Goal: Transaction & Acquisition: Purchase product/service

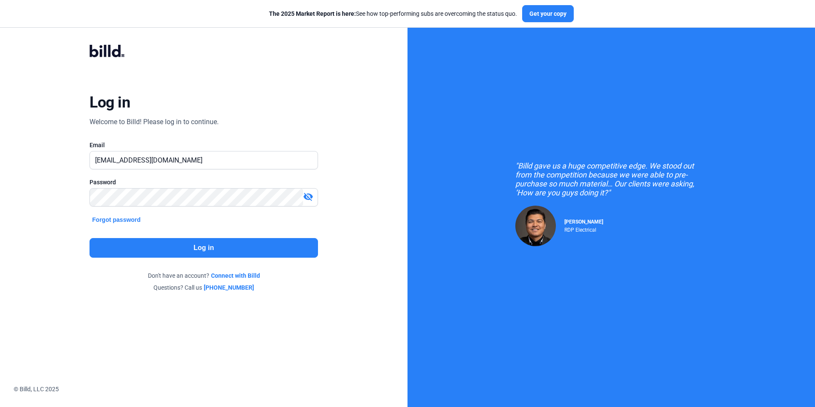
click at [186, 246] on button "Log in" at bounding box center [204, 248] width 228 height 20
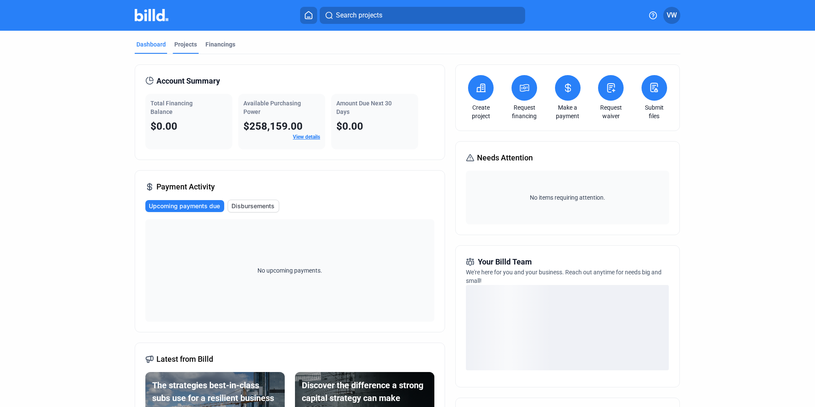
click at [176, 43] on div "Projects" at bounding box center [185, 44] width 23 height 9
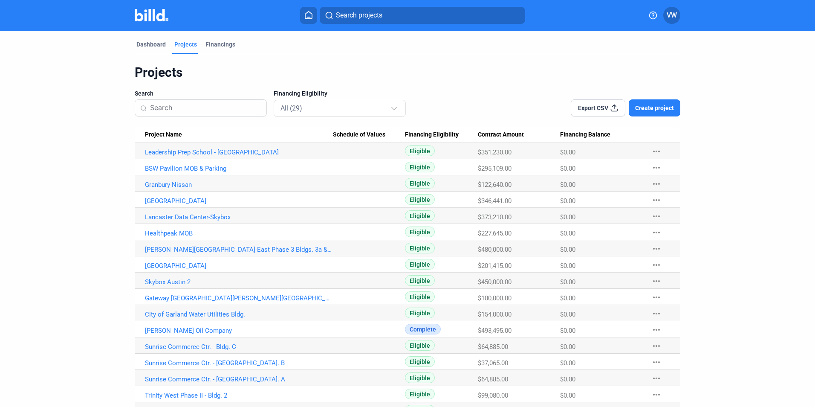
click at [179, 106] on input at bounding box center [205, 108] width 111 height 18
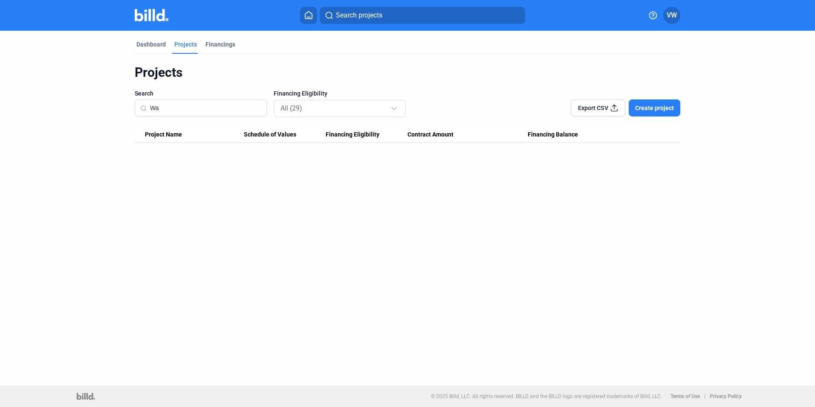
type input "W"
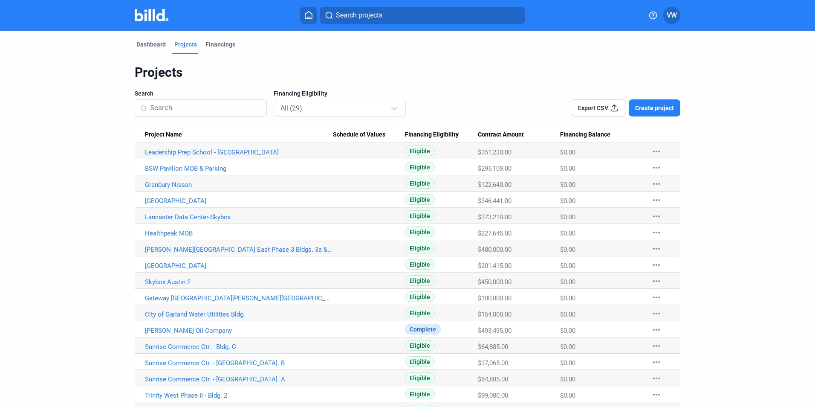
click at [636, 102] on button "Create project" at bounding box center [655, 107] width 52 height 17
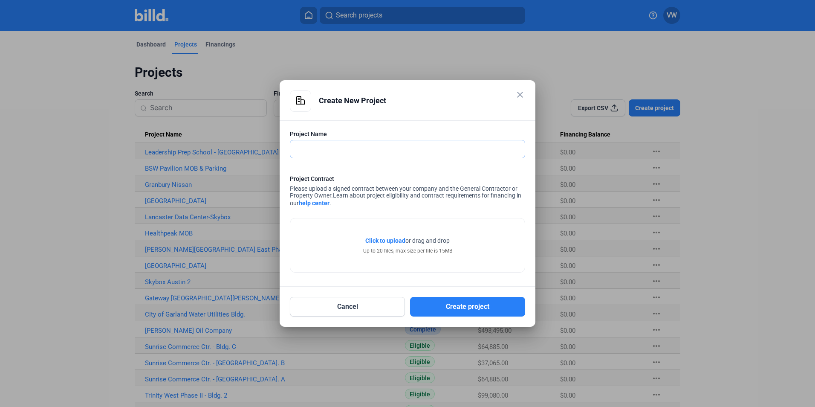
click at [352, 140] on input "text" at bounding box center [402, 148] width 225 height 17
type input "Walmart #263-2"
click at [385, 242] on span "Click to upload" at bounding box center [385, 240] width 40 height 7
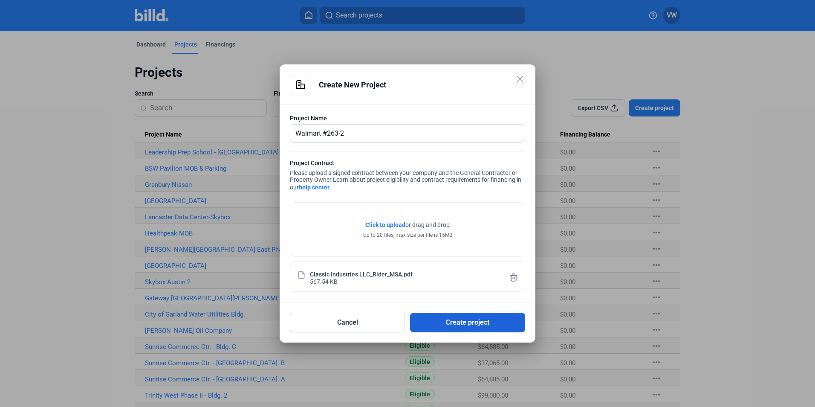
click at [458, 321] on button "Create project" at bounding box center [467, 322] width 115 height 20
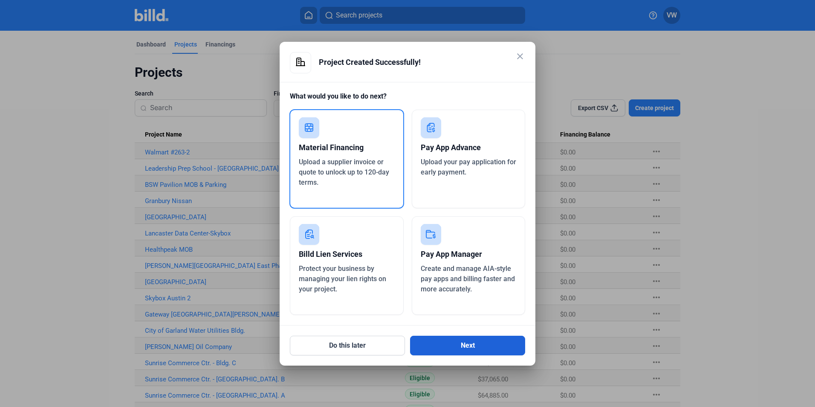
click at [470, 343] on button "Next" at bounding box center [467, 346] width 115 height 20
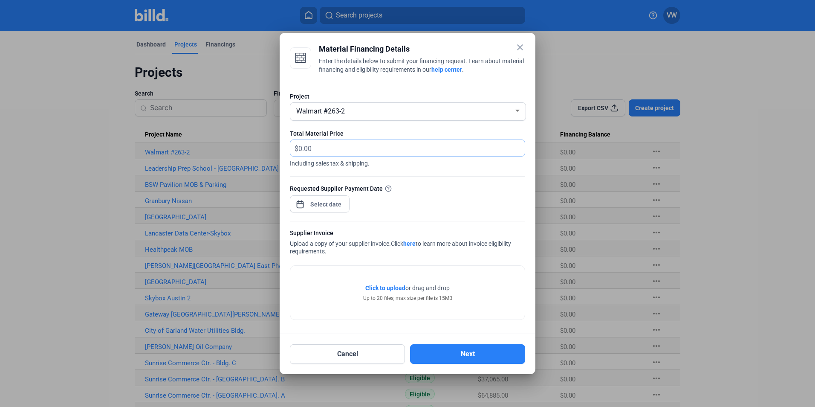
click at [358, 150] on input "text" at bounding box center [406, 148] width 217 height 17
drag, startPoint x: 348, startPoint y: 146, endPoint x: 289, endPoint y: 145, distance: 58.9
click at [289, 145] on div "Project Walmart #263-2 Total Material Price $ Including sales tax & shipping. R…" at bounding box center [408, 209] width 256 height 252
type input "20,441.41"
click at [312, 204] on div "close Material Financing Details Enter the details below to submit your financi…" at bounding box center [407, 203] width 815 height 407
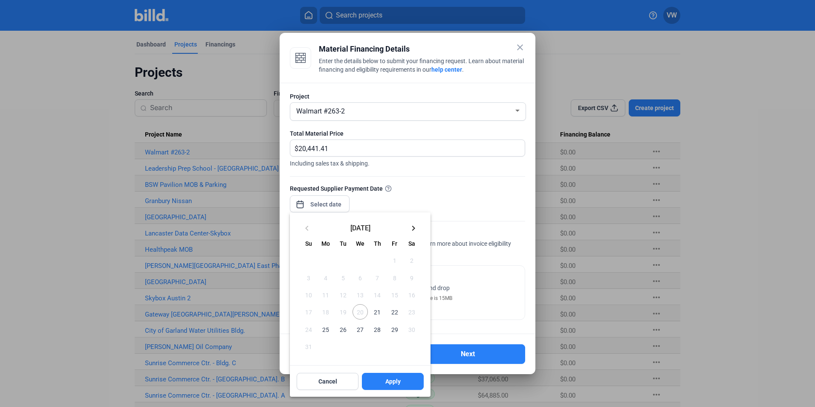
click at [327, 330] on span "25" at bounding box center [325, 328] width 15 height 15
click at [391, 382] on span "Apply" at bounding box center [392, 381] width 15 height 9
type input "[DATE]"
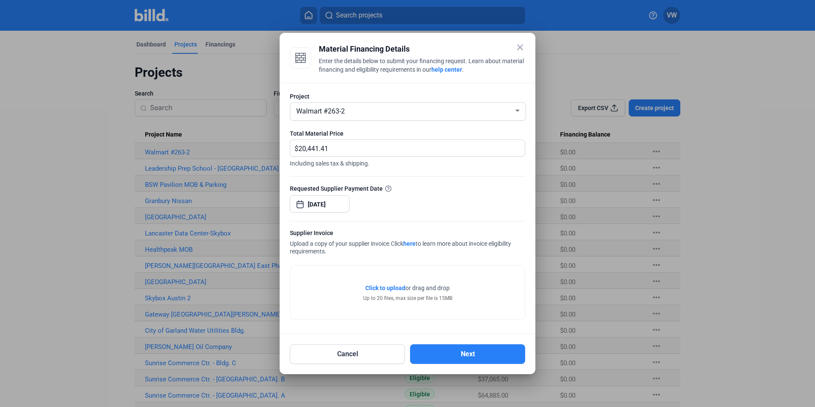
click at [378, 286] on span "Click to upload" at bounding box center [385, 287] width 40 height 7
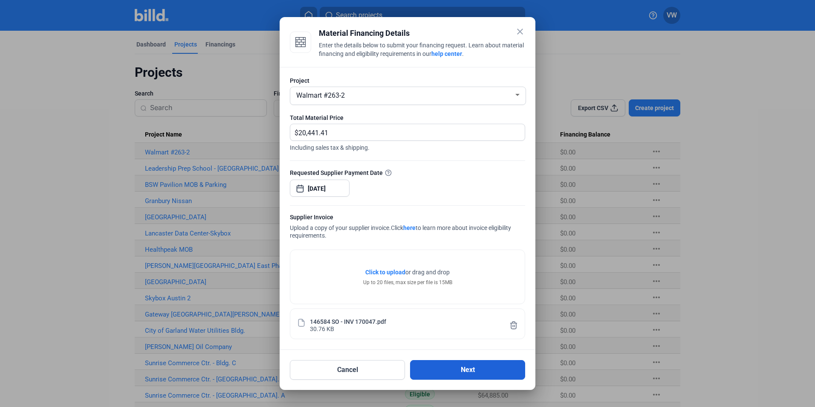
click at [455, 373] on button "Next" at bounding box center [467, 370] width 115 height 20
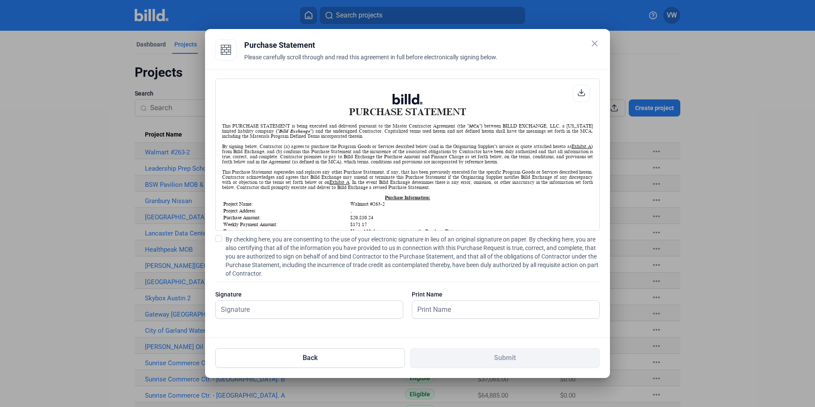
scroll to position [0, 0]
click at [283, 309] on input "text" at bounding box center [305, 309] width 178 height 17
type input "[PERSON_NAME]"
click at [512, 308] on input "[PERSON_NAME]" at bounding box center [505, 309] width 187 height 17
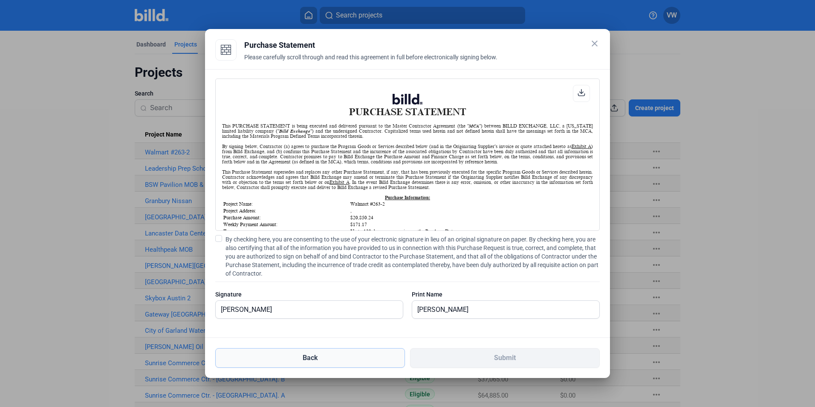
click at [350, 354] on button "Back" at bounding box center [310, 358] width 190 height 20
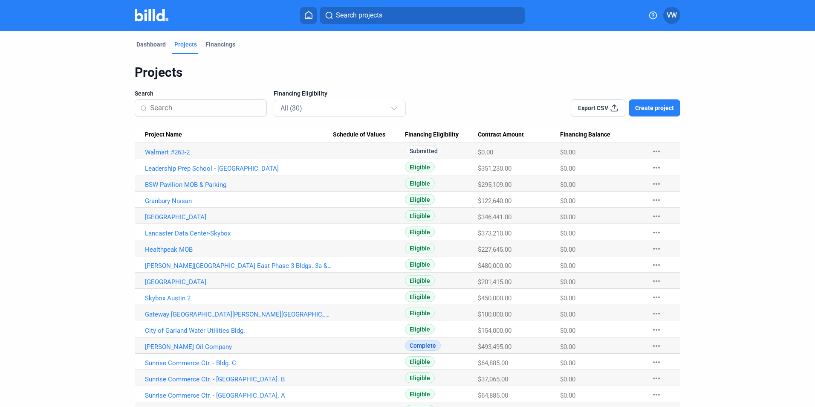
click at [269, 154] on link "Walmart #263-2" at bounding box center [239, 152] width 188 height 8
click at [170, 152] on link "Walmart #263-2" at bounding box center [239, 152] width 188 height 8
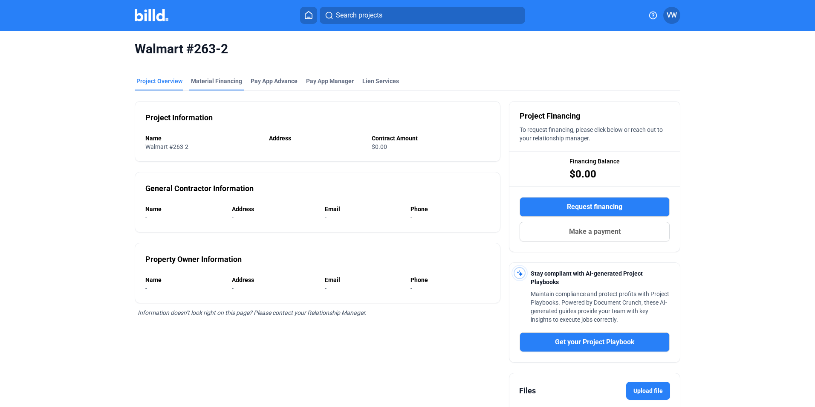
click at [215, 80] on div "Material Financing" at bounding box center [216, 81] width 51 height 9
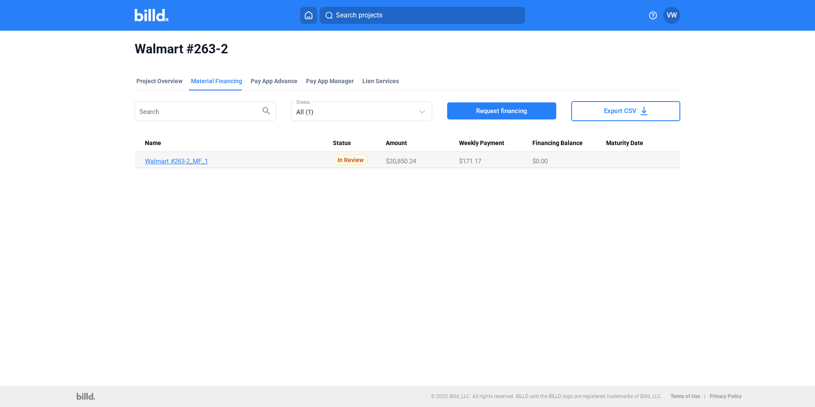
click at [178, 161] on link "Walmart #263-2_MF_1" at bounding box center [239, 161] width 188 height 8
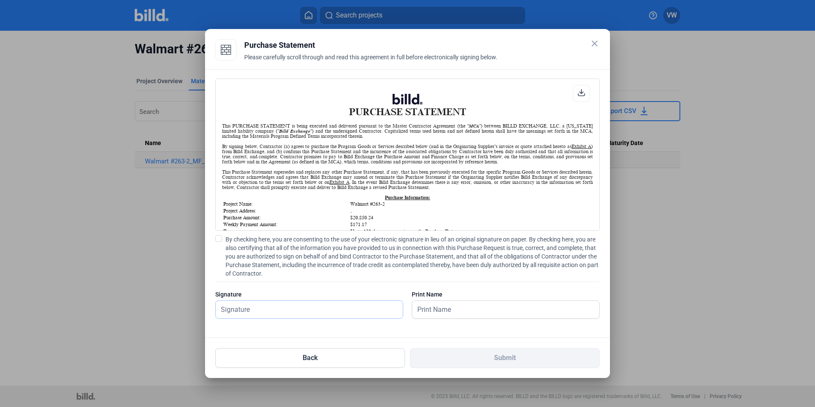
click at [290, 308] on input "text" at bounding box center [309, 309] width 187 height 17
type input "[PERSON_NAME]"
click at [500, 309] on input "[PERSON_NAME]" at bounding box center [501, 309] width 178 height 17
click at [584, 92] on icon at bounding box center [582, 93] width 8 height 8
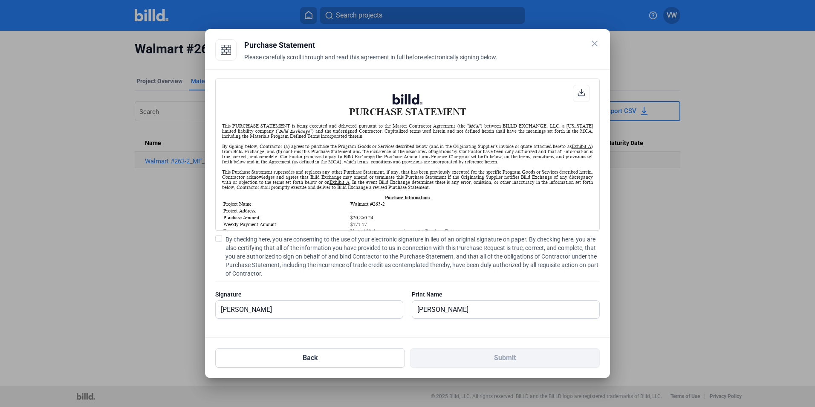
click at [581, 92] on icon at bounding box center [582, 93] width 8 height 8
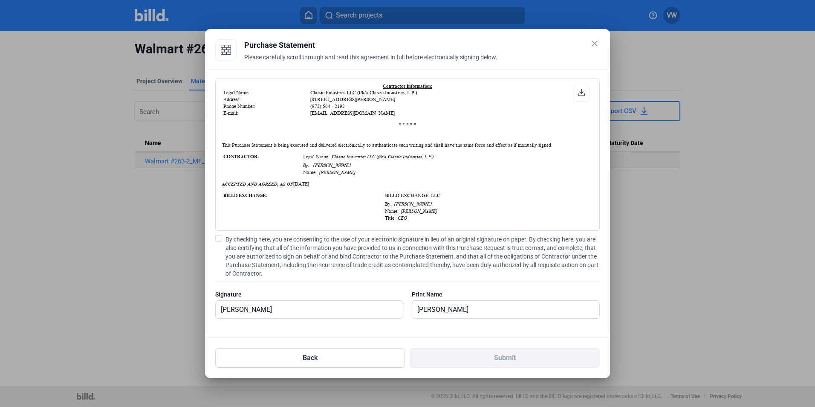
scroll to position [217, 0]
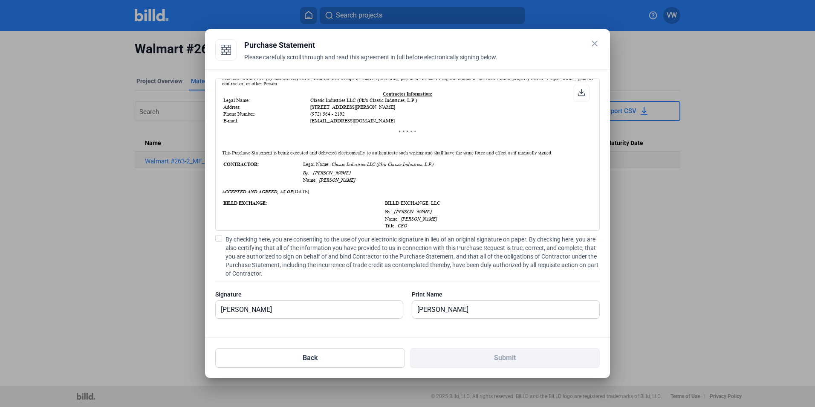
drag, startPoint x: 219, startPoint y: 239, endPoint x: 231, endPoint y: 251, distance: 17.5
click at [220, 239] on span at bounding box center [218, 238] width 7 height 7
click at [0, 0] on input "By checking here, you are consenting to the use of your electronic signature in…" at bounding box center [0, 0] width 0 height 0
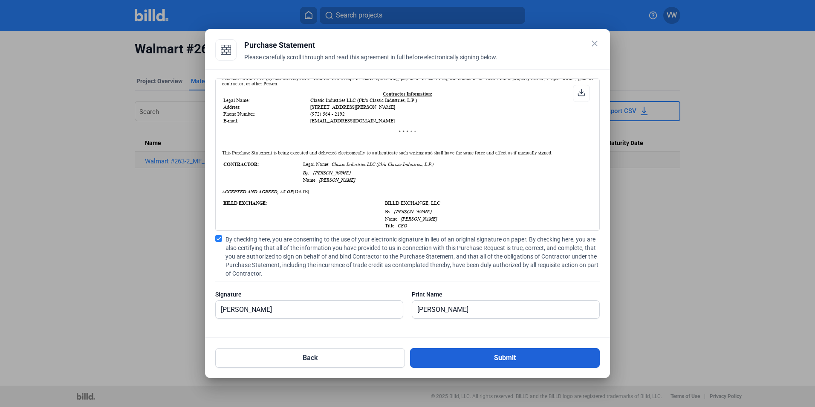
click at [466, 358] on button "Submit" at bounding box center [505, 358] width 190 height 20
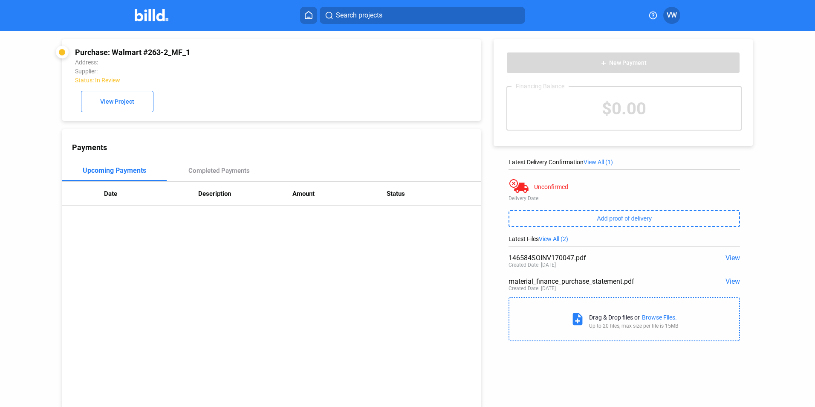
click at [306, 15] on icon at bounding box center [308, 15] width 9 height 8
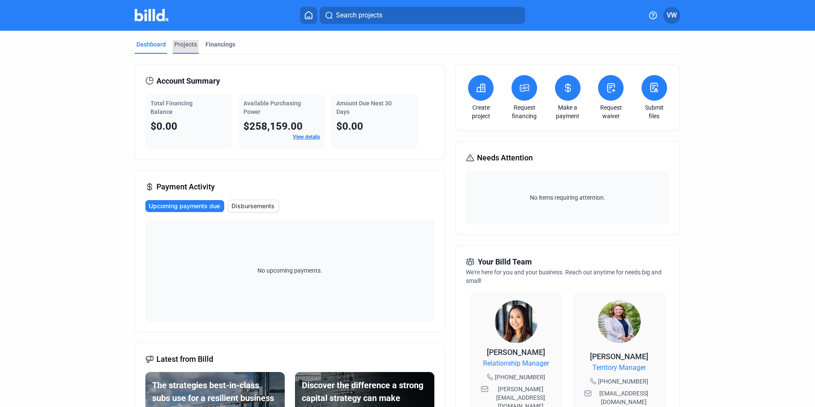
click at [174, 43] on div "Projects" at bounding box center [185, 44] width 23 height 9
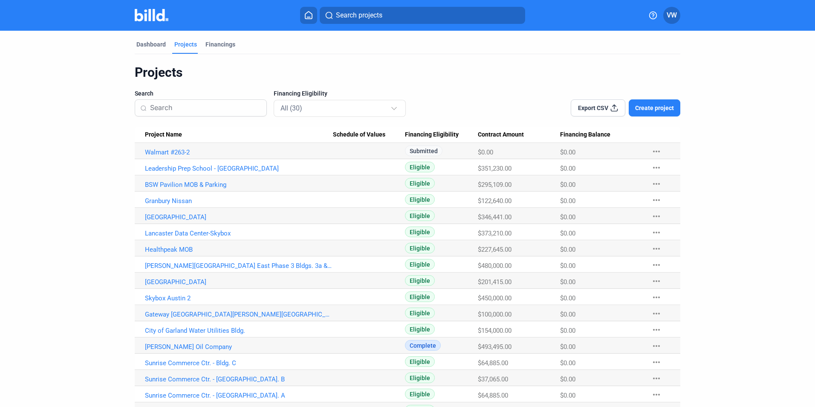
click at [645, 109] on span "Create project" at bounding box center [654, 108] width 39 height 9
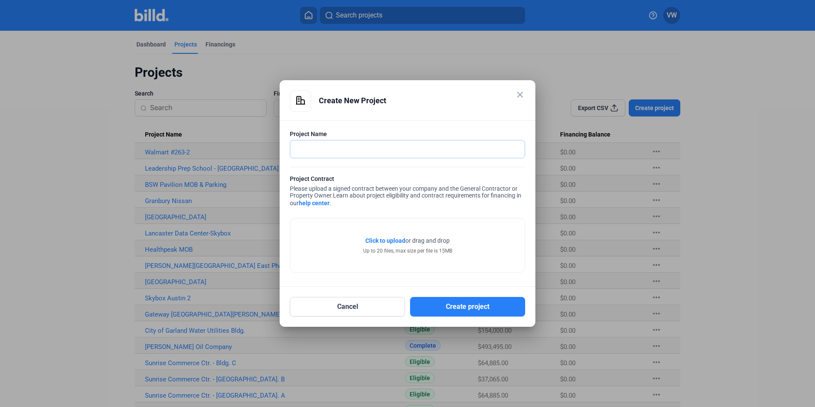
click at [453, 156] on input "text" at bounding box center [402, 148] width 225 height 17
type input "[PERSON_NAME]"
click at [375, 241] on span "Click to upload" at bounding box center [385, 240] width 40 height 7
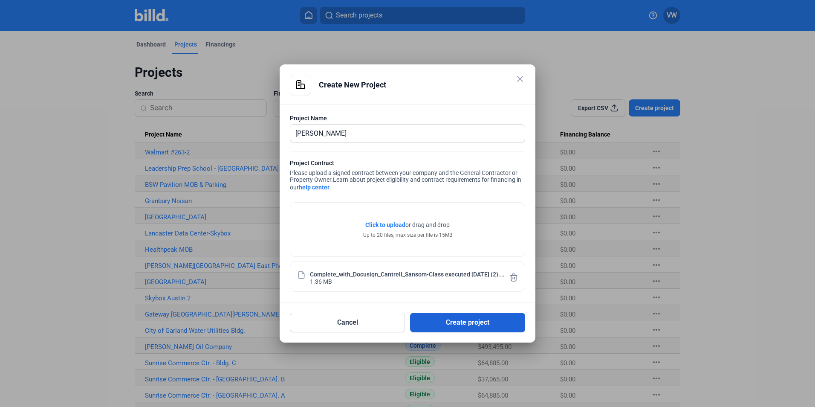
click at [443, 325] on button "Create project" at bounding box center [467, 322] width 115 height 20
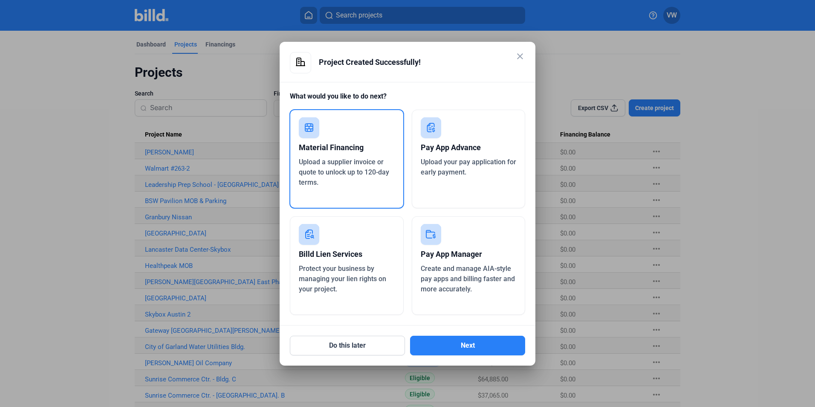
click at [328, 147] on div "Material Financing" at bounding box center [347, 147] width 96 height 19
click at [452, 345] on button "Next" at bounding box center [467, 346] width 115 height 20
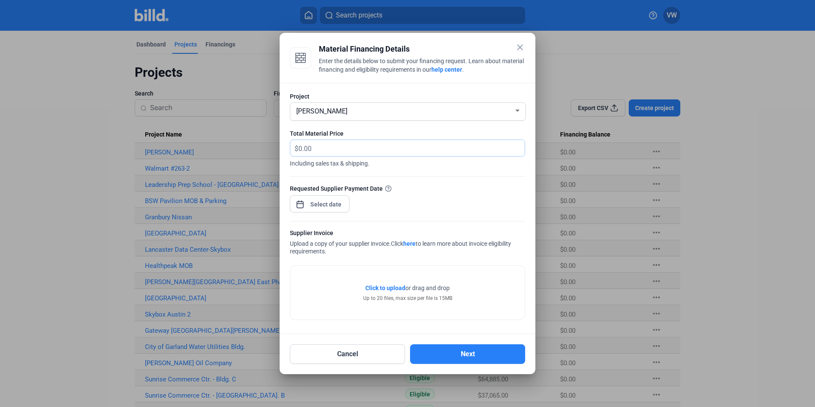
drag, startPoint x: 356, startPoint y: 146, endPoint x: 298, endPoint y: 146, distance: 58.0
click at [278, 143] on div "close Material Financing Details Enter the details below to submit your financi…" at bounding box center [407, 203] width 815 height 407
type input "27,743.44"
click at [330, 205] on div "close Material Financing Details Enter the details below to submit your financi…" at bounding box center [407, 203] width 815 height 407
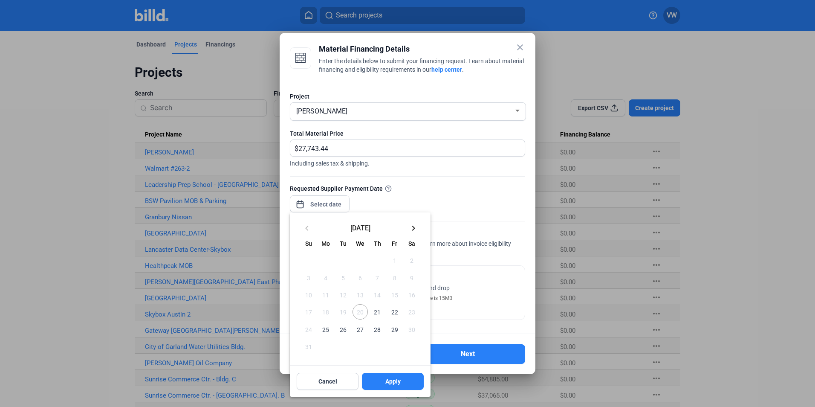
click at [325, 330] on span "25" at bounding box center [325, 328] width 15 height 15
click at [398, 386] on button "Apply" at bounding box center [393, 381] width 62 height 17
type input "[DATE]"
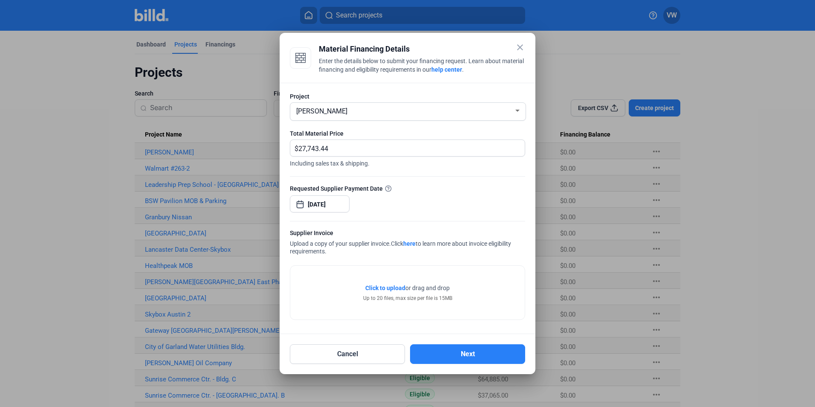
click at [379, 288] on span "Click to upload" at bounding box center [385, 287] width 40 height 7
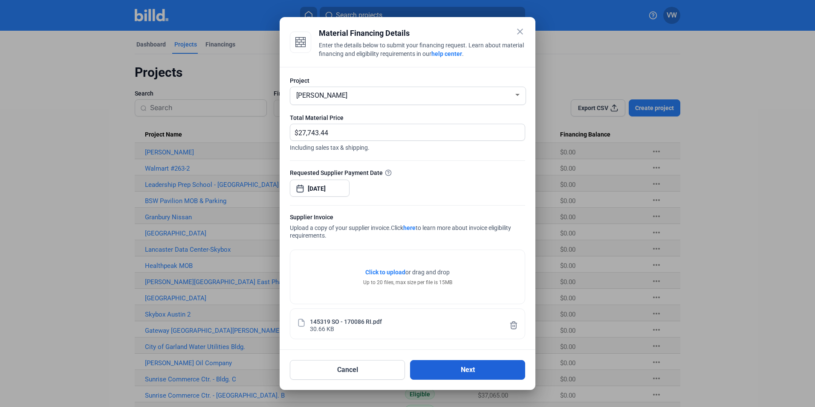
click at [467, 371] on button "Next" at bounding box center [467, 370] width 115 height 20
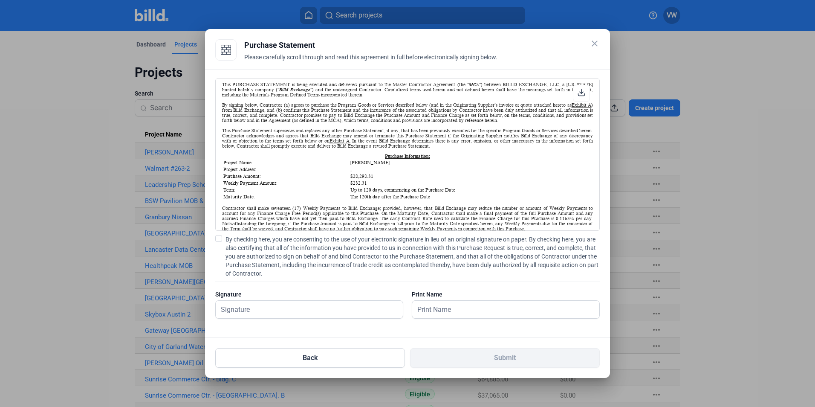
scroll to position [128, 0]
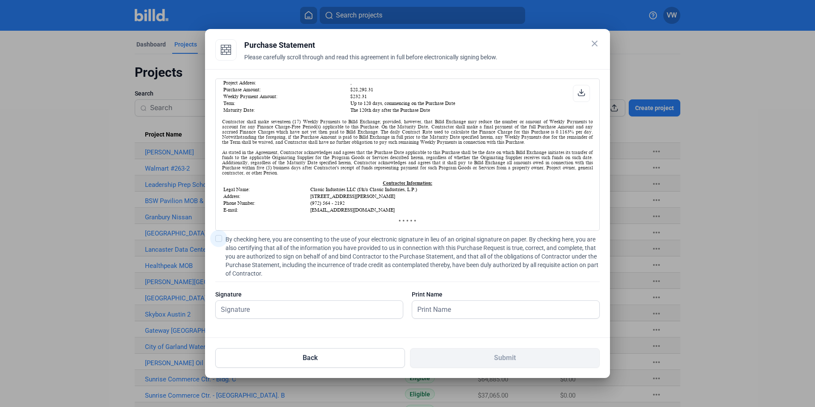
click at [220, 239] on span at bounding box center [218, 238] width 7 height 7
click at [0, 0] on input "By checking here, you are consenting to the use of your electronic signature in…" at bounding box center [0, 0] width 0 height 0
click at [344, 314] on input "text" at bounding box center [305, 309] width 178 height 17
type input "[PERSON_NAME]"
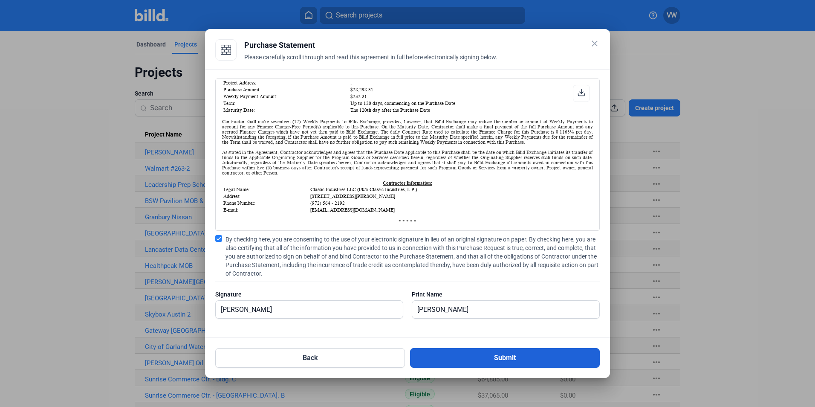
click at [476, 357] on button "Submit" at bounding box center [505, 358] width 190 height 20
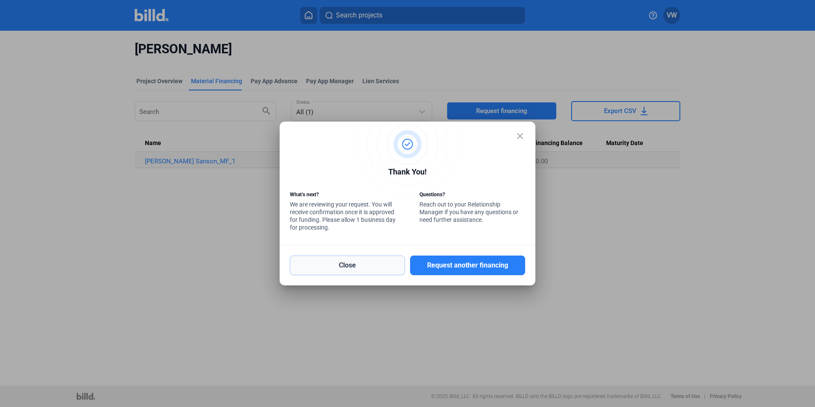
click at [361, 265] on button "Close" at bounding box center [347, 265] width 115 height 20
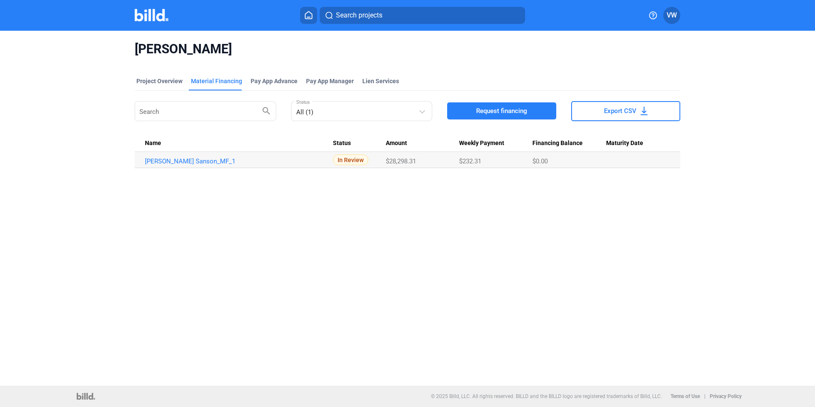
click at [304, 13] on icon at bounding box center [308, 15] width 9 height 8
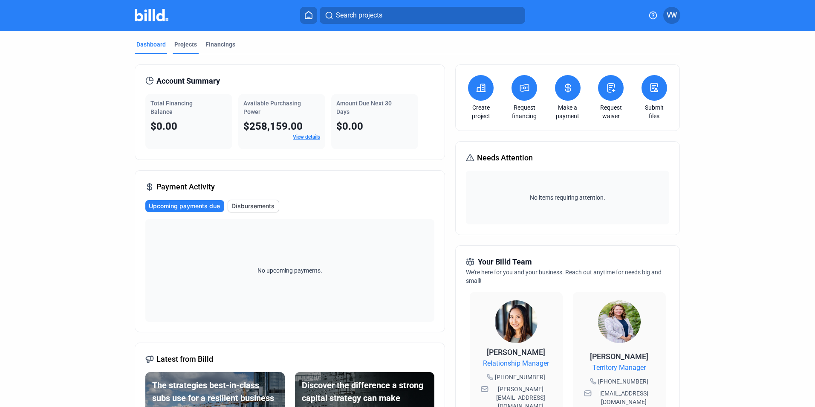
click at [183, 46] on div "Projects" at bounding box center [185, 44] width 23 height 9
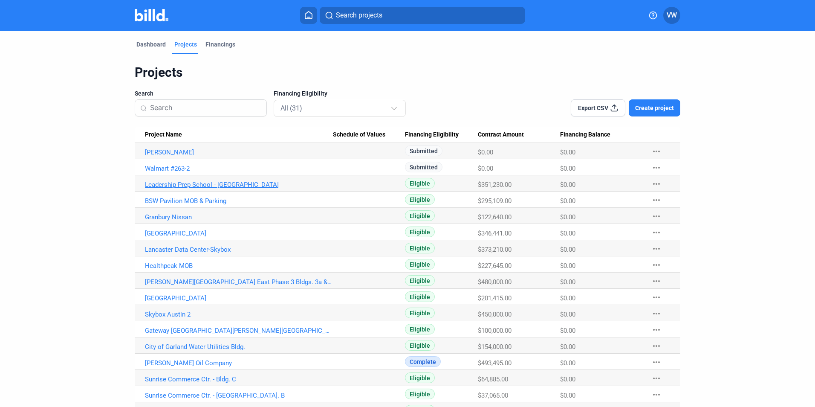
click at [175, 156] on link "Leadership Prep School - [GEOGRAPHIC_DATA]" at bounding box center [239, 152] width 188 height 8
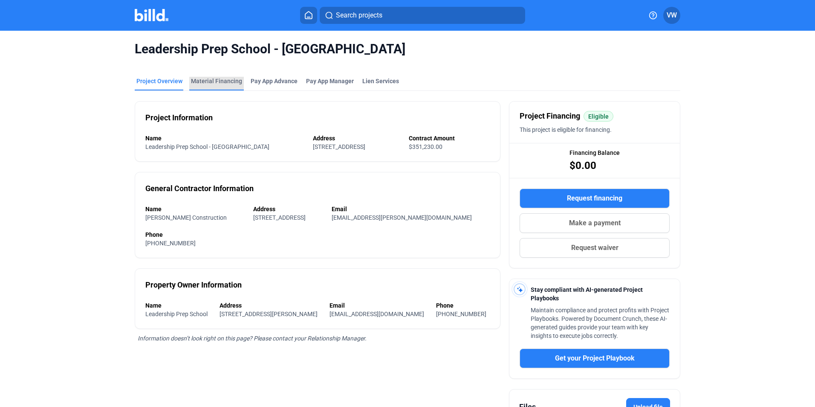
click at [226, 83] on div "Material Financing" at bounding box center [216, 81] width 51 height 9
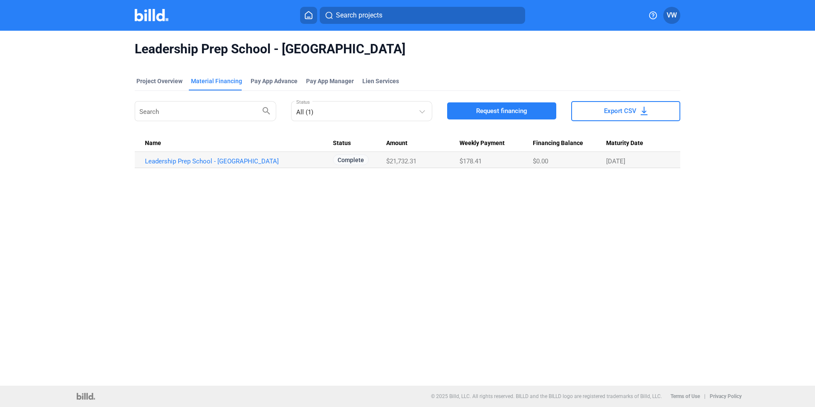
click at [501, 114] on span "Request financing" at bounding box center [501, 111] width 51 height 9
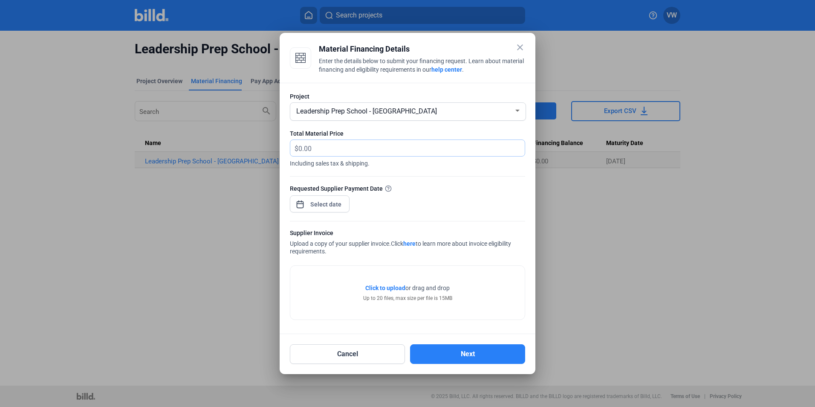
drag, startPoint x: 336, startPoint y: 150, endPoint x: 293, endPoint y: 150, distance: 43.5
click at [293, 150] on div "$" at bounding box center [407, 148] width 234 height 17
type input "33,560.72"
click at [322, 203] on div "close Material Financing Details Enter the details below to submit your financi…" at bounding box center [407, 203] width 815 height 407
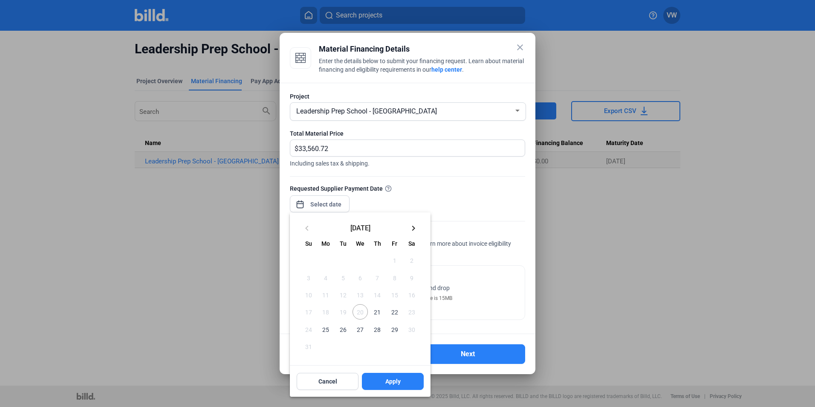
click at [322, 329] on span "25" at bounding box center [325, 328] width 15 height 15
click at [384, 386] on button "Apply" at bounding box center [393, 381] width 62 height 17
type input "[DATE]"
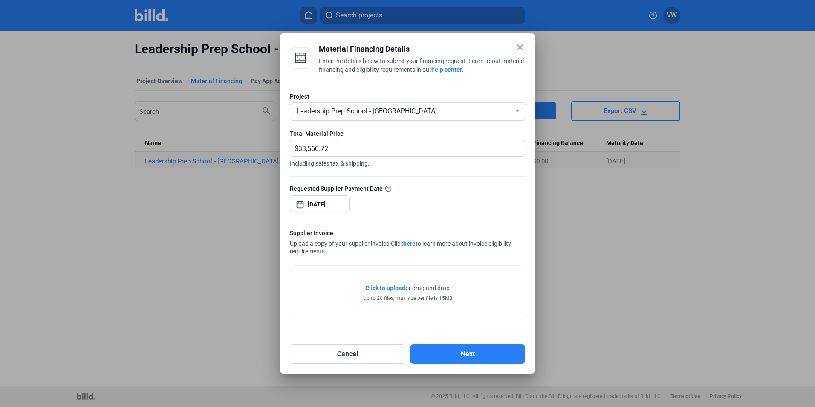
click at [387, 286] on span "Click to upload" at bounding box center [385, 287] width 40 height 7
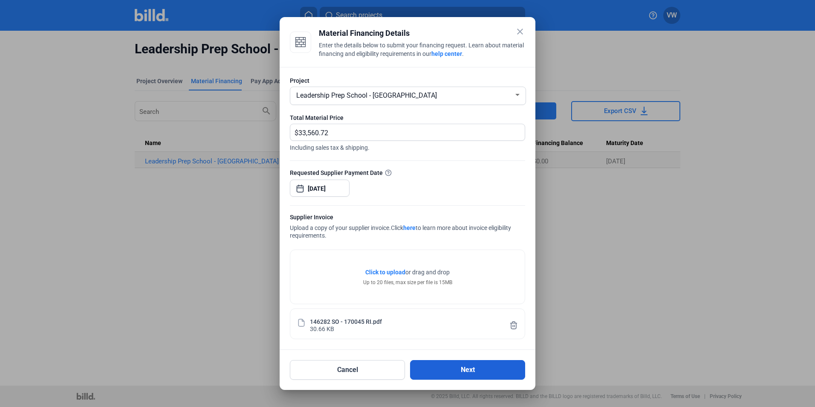
click at [453, 370] on button "Next" at bounding box center [467, 370] width 115 height 20
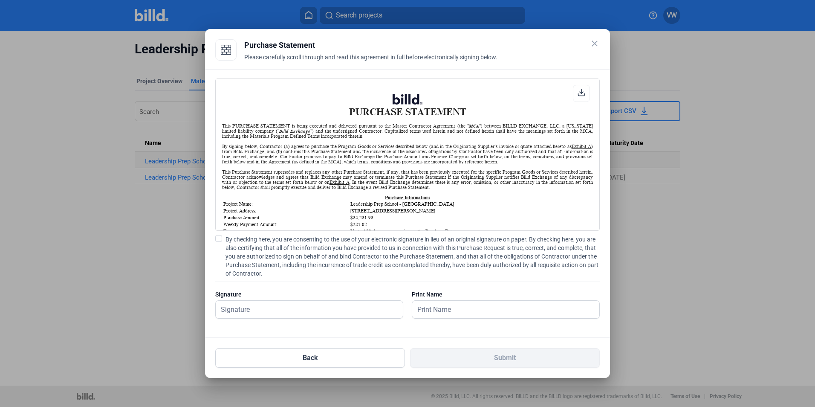
scroll to position [0, 0]
click at [221, 240] on span at bounding box center [218, 238] width 7 height 7
click at [0, 0] on input "By checking here, you are consenting to the use of your electronic signature in…" at bounding box center [0, 0] width 0 height 0
click at [436, 310] on input "text" at bounding box center [501, 309] width 178 height 17
type input "[PERSON_NAME]"
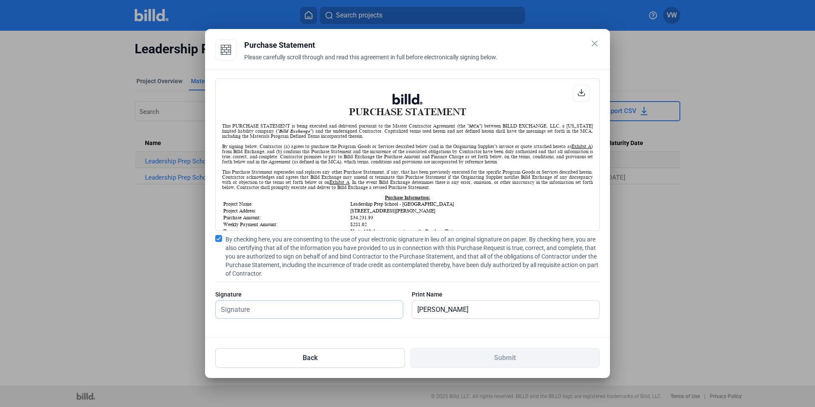
type input "[PERSON_NAME]"
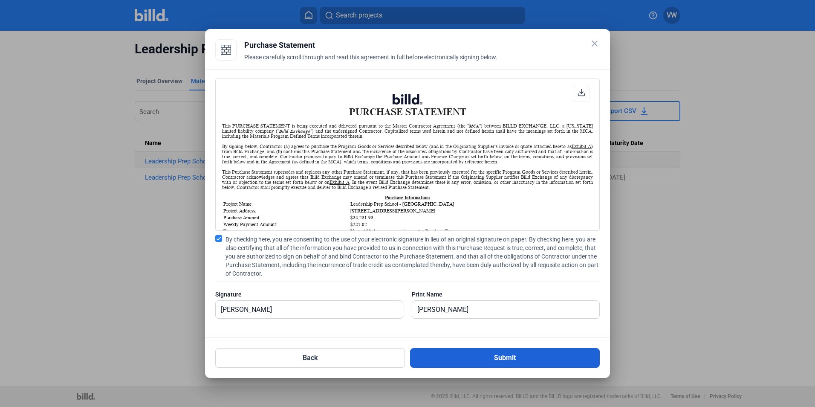
click at [461, 359] on button "Submit" at bounding box center [505, 358] width 190 height 20
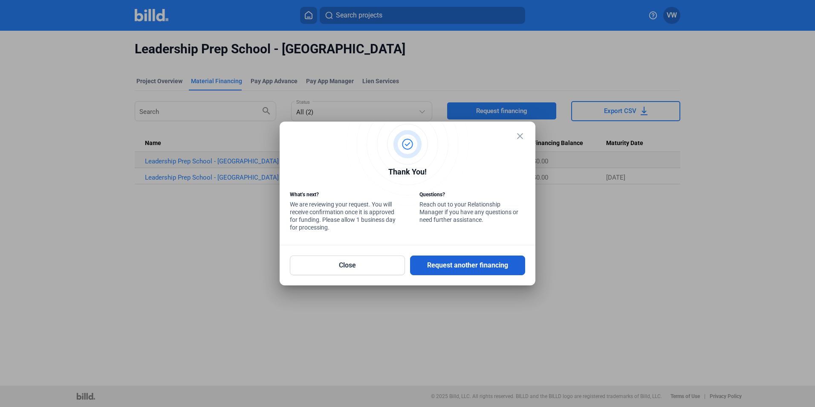
click at [459, 264] on button "Request another financing" at bounding box center [467, 265] width 115 height 20
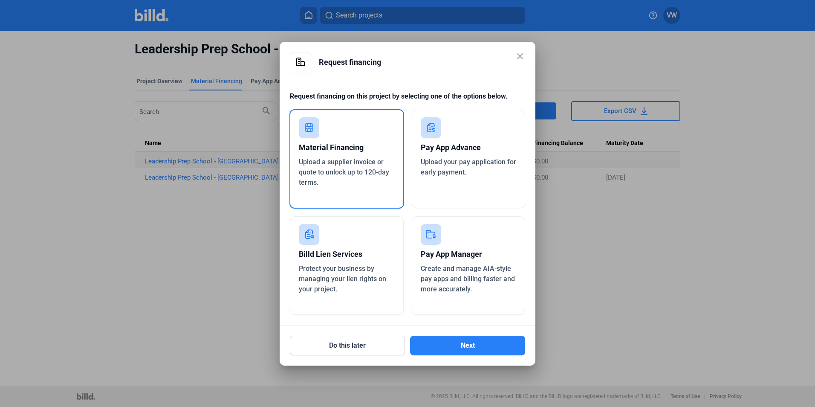
click at [339, 171] on span "Upload a supplier invoice or quote to unlock up to 120-day terms." at bounding box center [344, 172] width 90 height 29
click at [463, 350] on button "Next" at bounding box center [467, 346] width 115 height 20
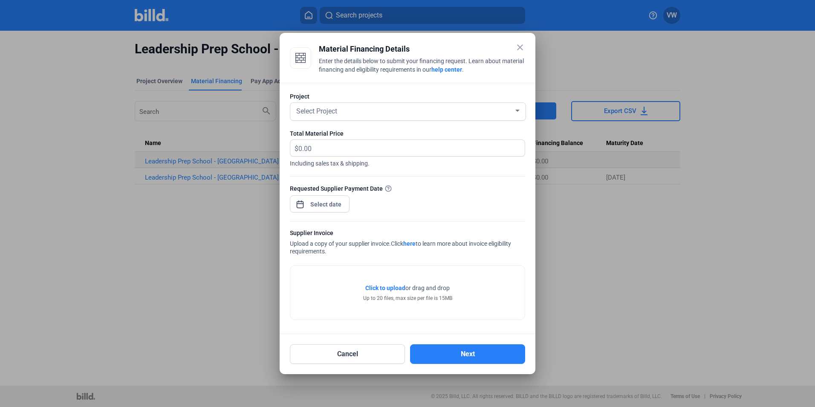
click at [518, 110] on div at bounding box center [517, 111] width 4 height 2
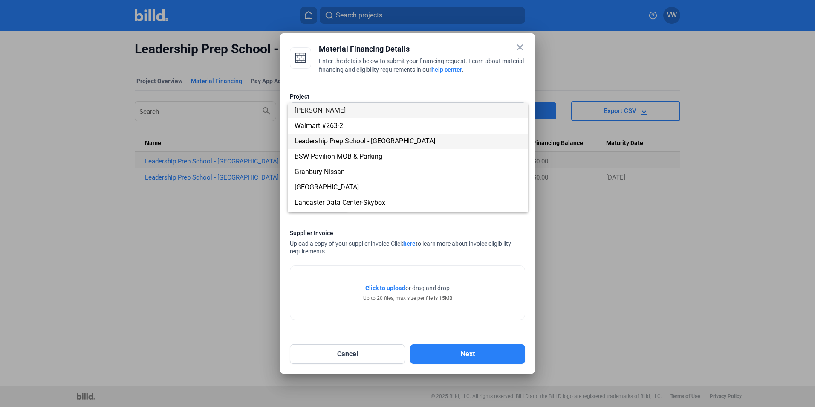
click at [388, 138] on span "Leadership Prep School - [GEOGRAPHIC_DATA]" at bounding box center [365, 141] width 141 height 8
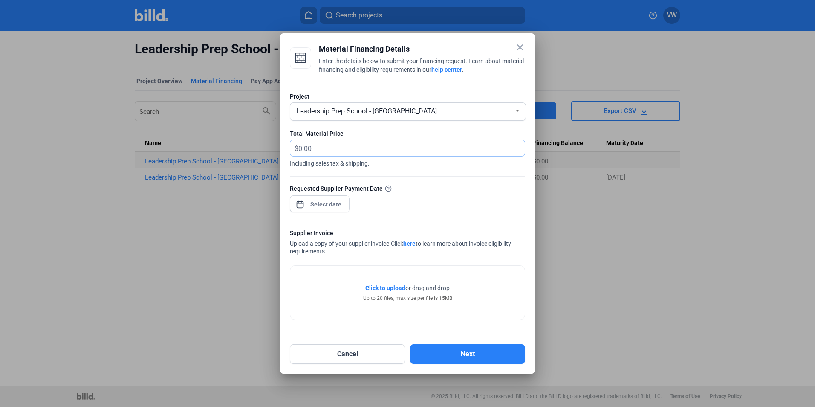
click at [366, 149] on input "text" at bounding box center [411, 148] width 226 height 17
type input "35,640.73"
click at [311, 205] on div "close Material Financing Details Enter the details below to submit your financi…" at bounding box center [407, 203] width 815 height 407
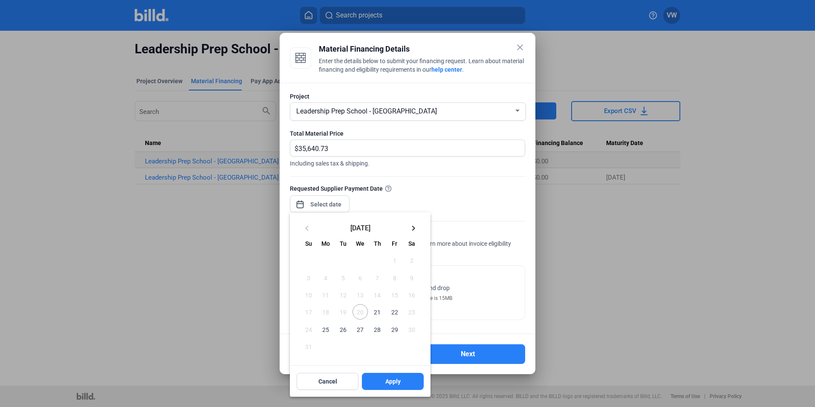
click at [329, 331] on span "25" at bounding box center [325, 328] width 15 height 15
click at [376, 383] on button "Apply" at bounding box center [393, 381] width 62 height 17
type input "[DATE]"
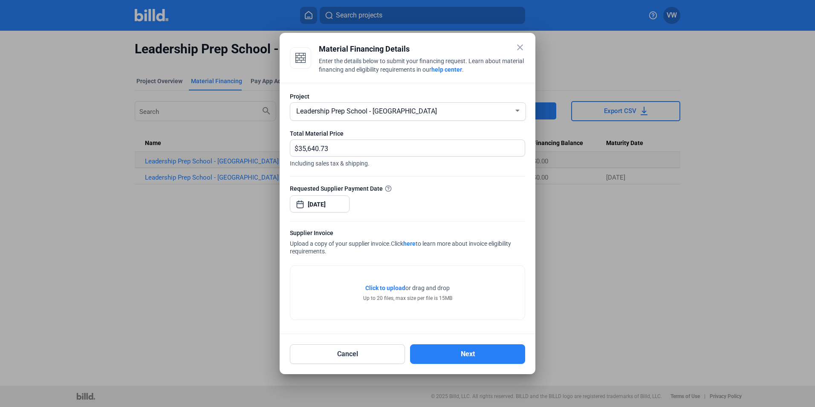
click at [392, 286] on span "Click to upload" at bounding box center [385, 287] width 40 height 7
click at [522, 44] on mat-icon "close" at bounding box center [520, 47] width 10 height 10
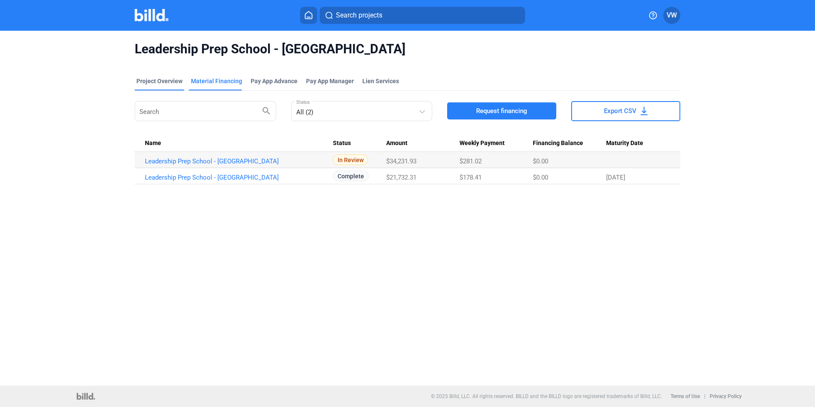
click at [173, 82] on div "Project Overview" at bounding box center [159, 81] width 46 height 9
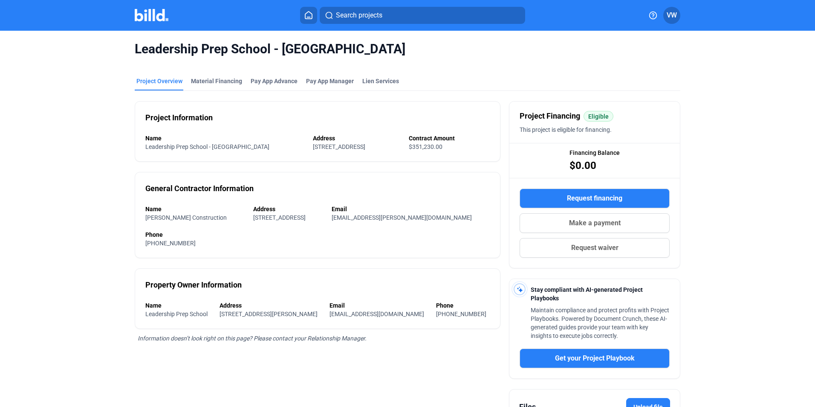
click at [309, 16] on icon at bounding box center [308, 15] width 9 height 8
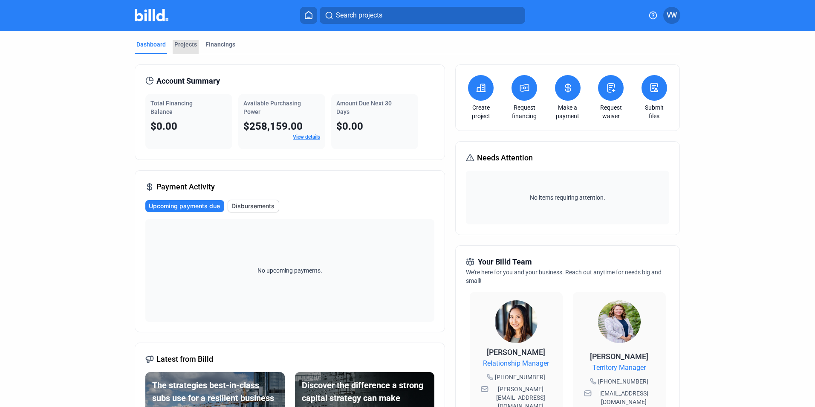
drag, startPoint x: 188, startPoint y: 42, endPoint x: 202, endPoint y: 38, distance: 14.1
click at [187, 42] on div "Projects" at bounding box center [185, 44] width 23 height 9
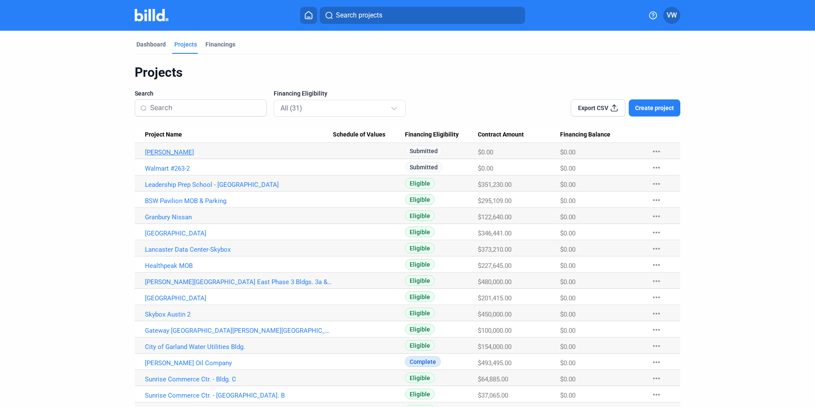
click at [179, 153] on link "[PERSON_NAME]" at bounding box center [239, 152] width 188 height 8
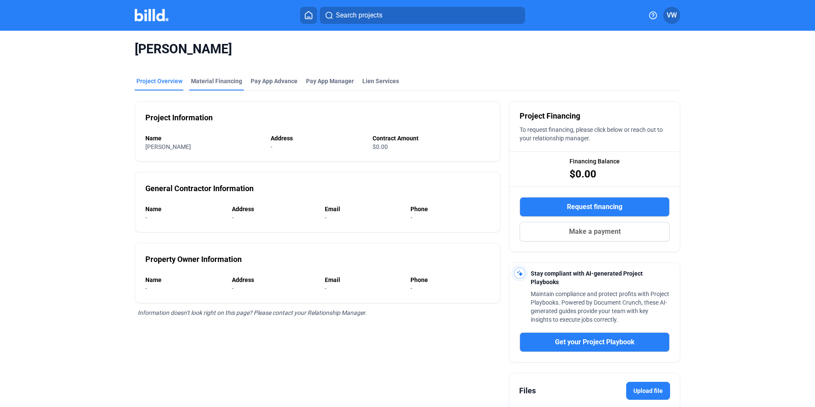
click at [207, 79] on div "Material Financing" at bounding box center [216, 81] width 51 height 9
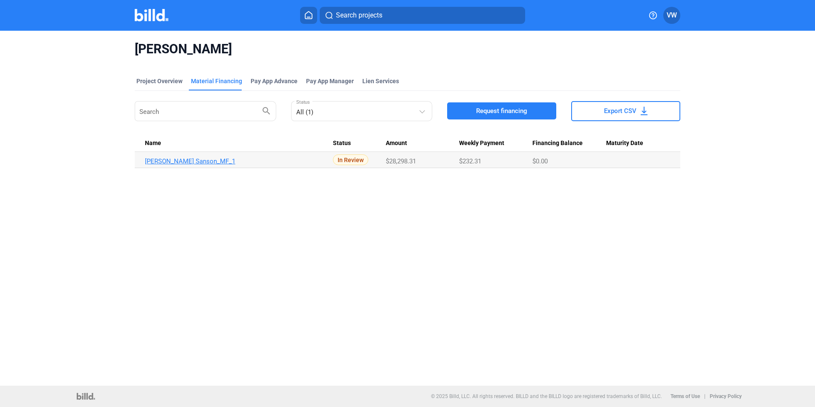
click at [188, 161] on link "[PERSON_NAME] Sanson_MF_1" at bounding box center [239, 161] width 188 height 8
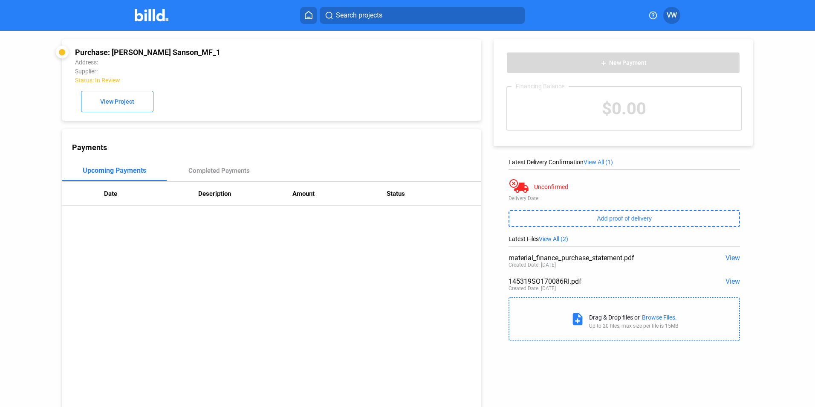
click at [310, 12] on icon at bounding box center [308, 15] width 9 height 8
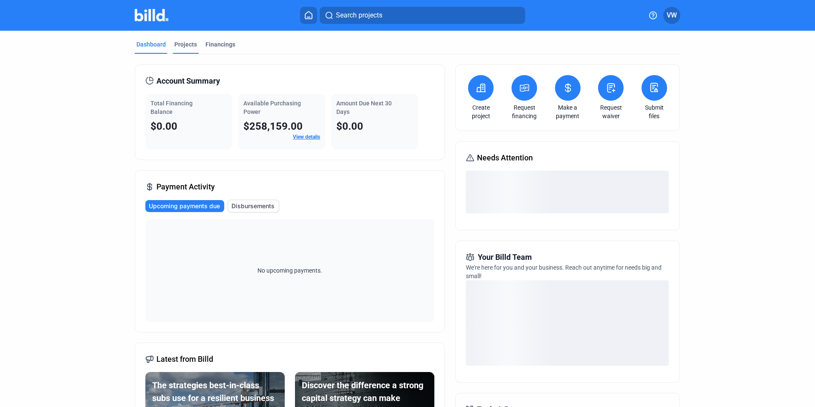
click at [183, 46] on div "Projects" at bounding box center [185, 44] width 23 height 9
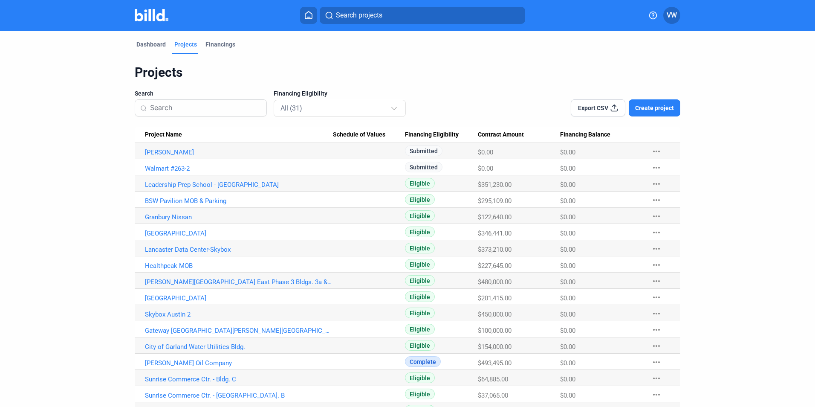
click at [636, 107] on span "Create project" at bounding box center [654, 108] width 39 height 9
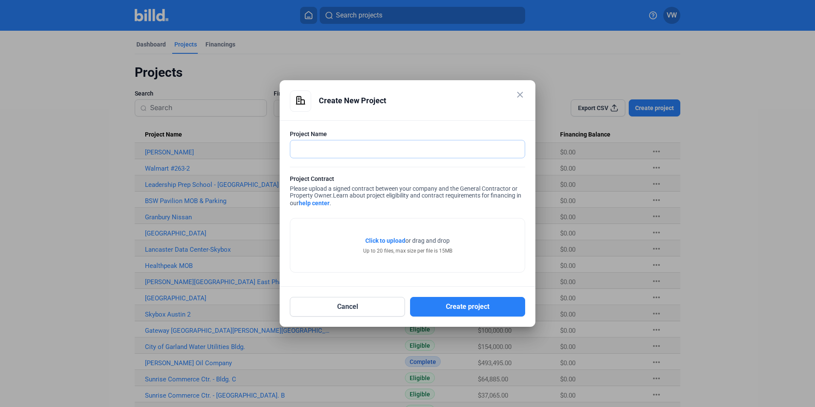
click at [432, 147] on input "text" at bounding box center [402, 148] width 225 height 17
type input "Remi Downtown"
click at [394, 242] on span "Click to upload" at bounding box center [385, 240] width 40 height 7
click at [377, 308] on button "Cancel" at bounding box center [347, 307] width 115 height 20
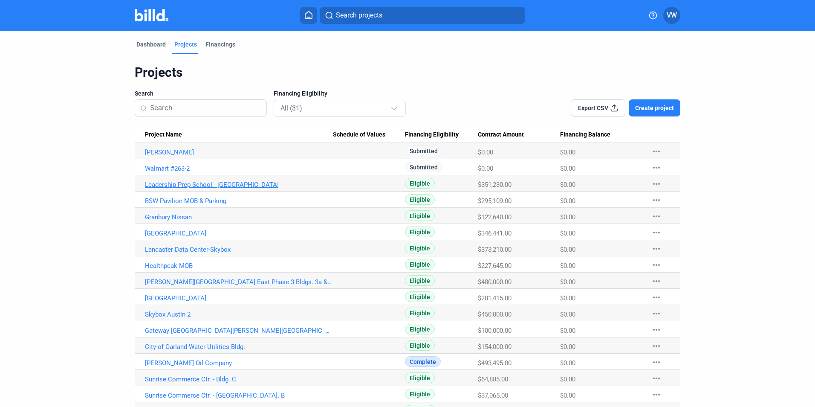
click at [205, 156] on link "Leadership Prep School - [GEOGRAPHIC_DATA]" at bounding box center [239, 152] width 188 height 8
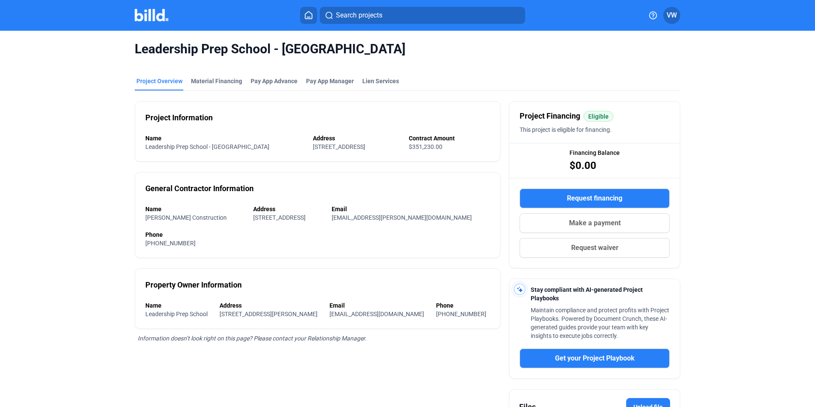
click at [215, 66] on div "Leadership Prep School - [GEOGRAPHIC_DATA]" at bounding box center [408, 49] width 546 height 37
click at [214, 81] on div "Material Financing" at bounding box center [216, 81] width 51 height 9
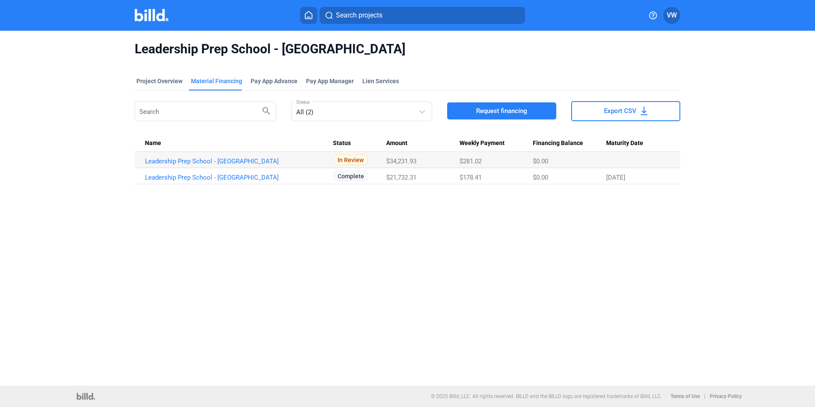
click at [504, 107] on span "Request financing" at bounding box center [501, 111] width 51 height 9
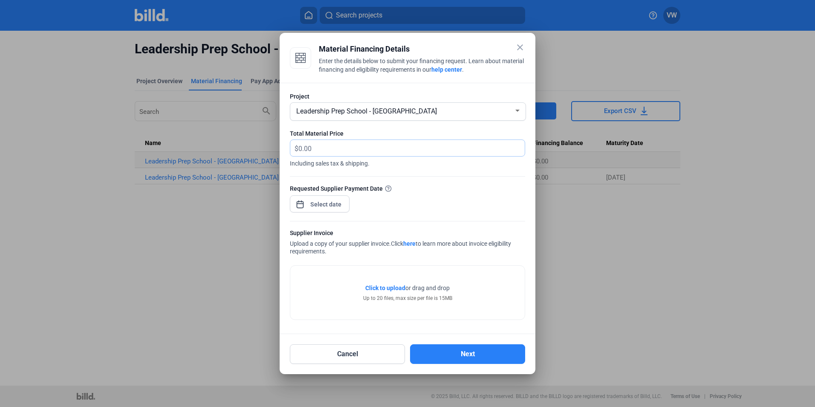
click at [328, 148] on input "text" at bounding box center [406, 148] width 217 height 17
type input "35,640.73"
click at [325, 204] on div "close Material Financing Details Enter the details below to submit your financi…" at bounding box center [407, 203] width 815 height 407
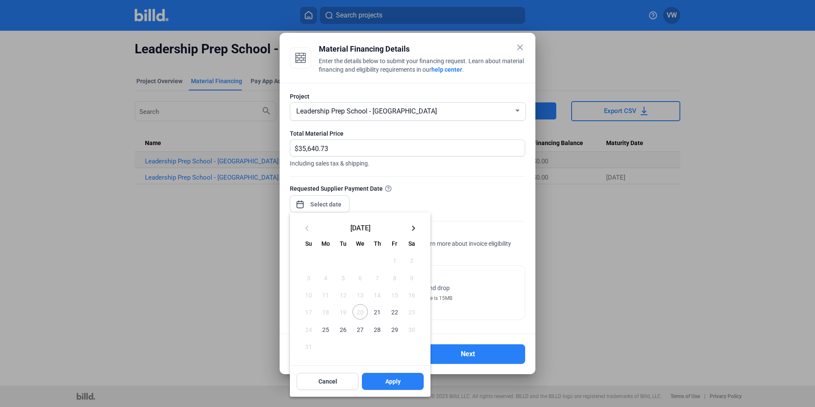
click at [329, 329] on span "25" at bounding box center [325, 328] width 15 height 15
click at [388, 380] on span "Apply" at bounding box center [392, 381] width 15 height 9
type input "[DATE]"
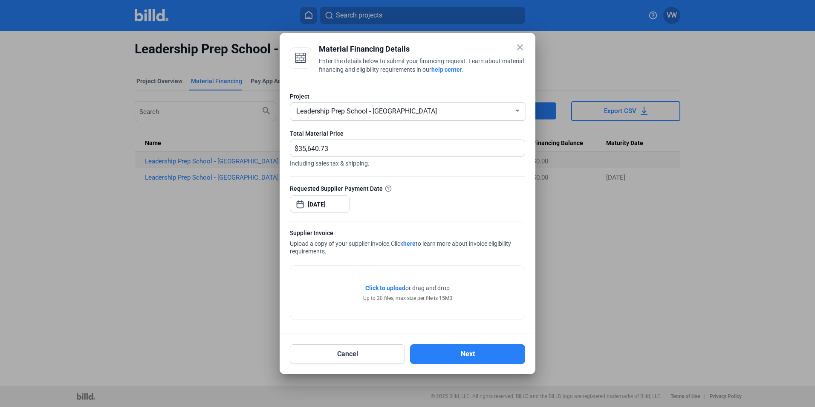
click at [385, 289] on span "Click to upload" at bounding box center [385, 287] width 40 height 7
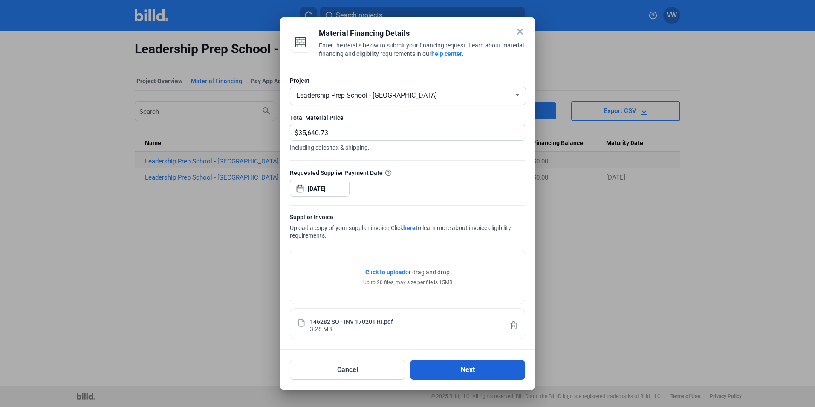
click at [458, 373] on button "Next" at bounding box center [467, 370] width 115 height 20
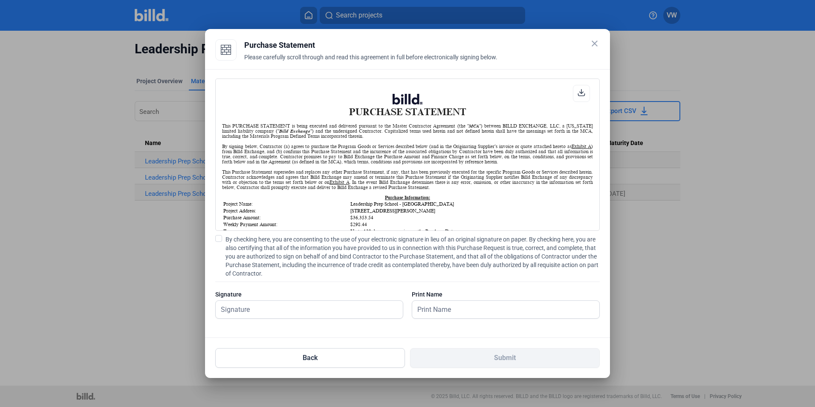
scroll to position [0, 0]
click at [223, 236] on label "By checking here, you are consenting to the use of your electronic signature in…" at bounding box center [407, 256] width 385 height 43
click at [0, 0] on input "By checking here, you are consenting to the use of your electronic signature in…" at bounding box center [0, 0] width 0 height 0
click at [327, 314] on input "text" at bounding box center [305, 309] width 178 height 17
type input "[PERSON_NAME]"
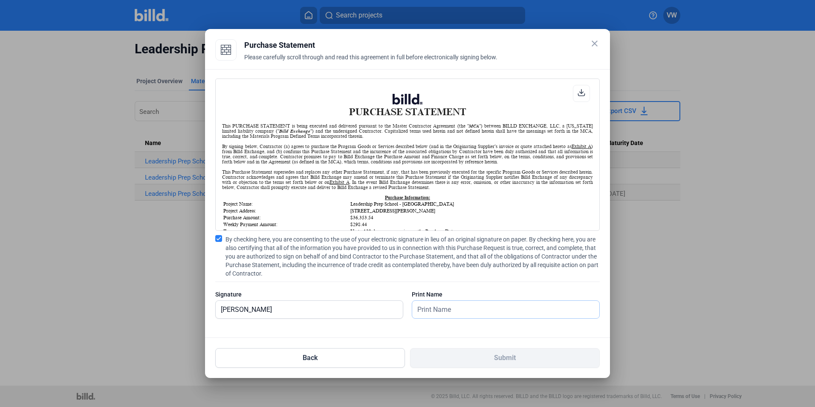
type input "[PERSON_NAME]"
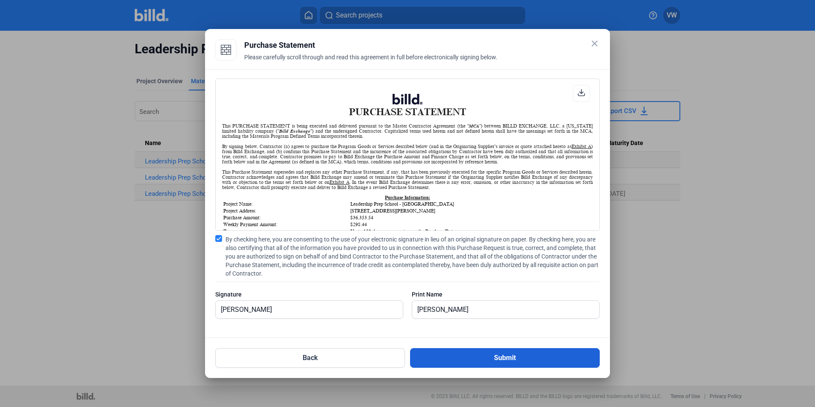
click at [467, 358] on button "Submit" at bounding box center [505, 358] width 190 height 20
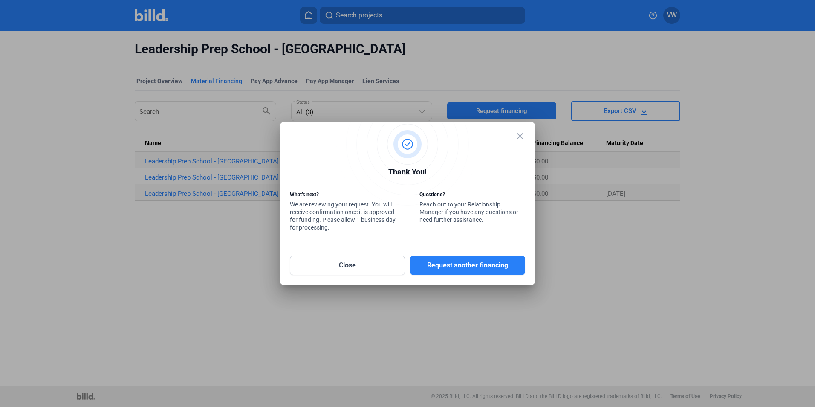
click at [518, 134] on mat-icon "close" at bounding box center [520, 136] width 10 height 10
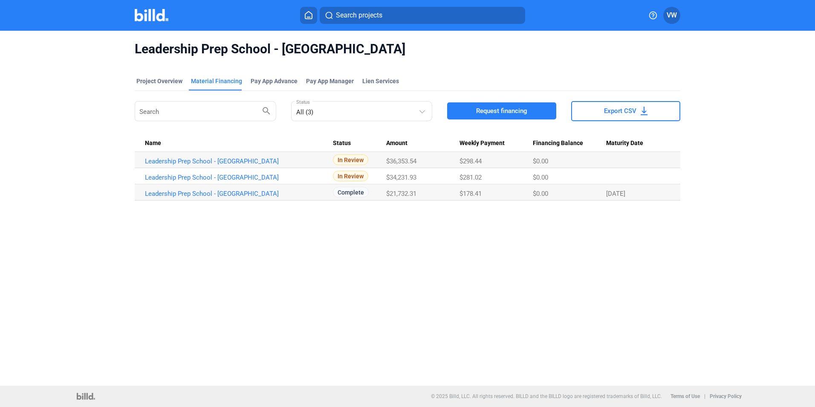
click at [170, 84] on div "Project Overview" at bounding box center [159, 81] width 46 height 9
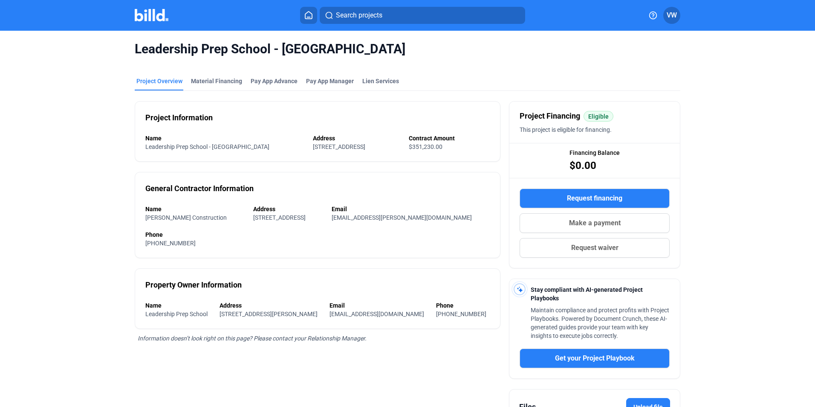
click at [304, 14] on home-icon at bounding box center [309, 15] width 10 height 8
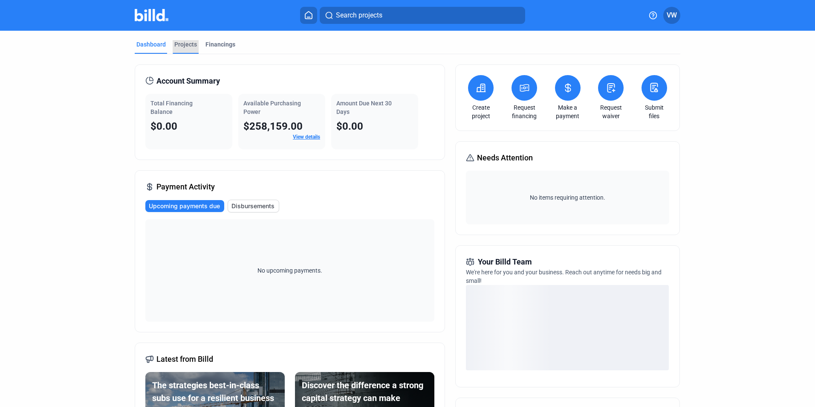
click at [190, 46] on div "Projects" at bounding box center [185, 44] width 23 height 9
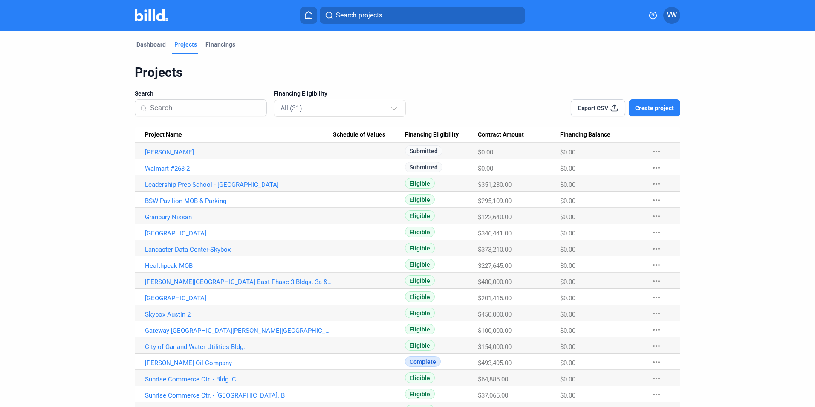
click at [653, 110] on span "Create project" at bounding box center [654, 108] width 39 height 9
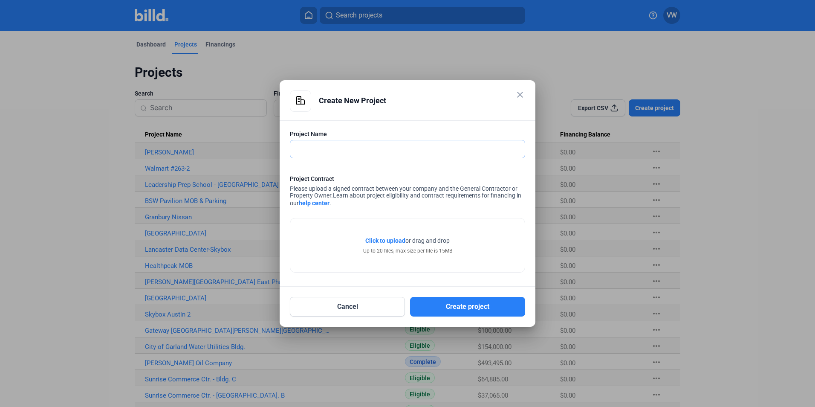
click at [355, 150] on input "text" at bounding box center [407, 148] width 234 height 17
type input "121 [GEOGRAPHIC_DATA]"
click at [386, 238] on span "Click to upload" at bounding box center [385, 240] width 40 height 7
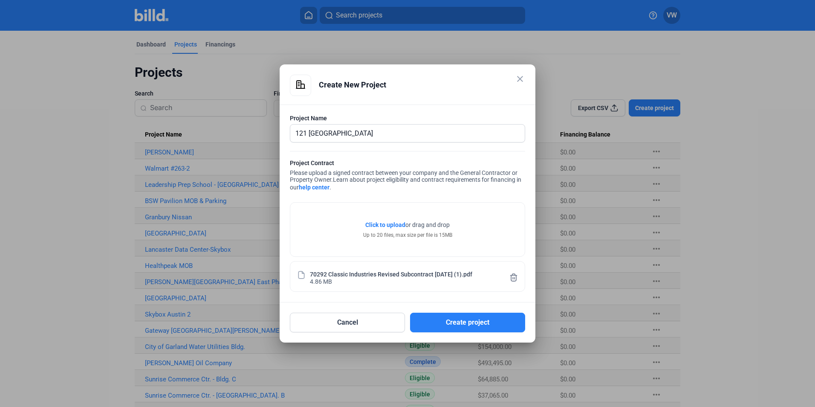
click at [378, 225] on span "Click to upload" at bounding box center [385, 224] width 40 height 7
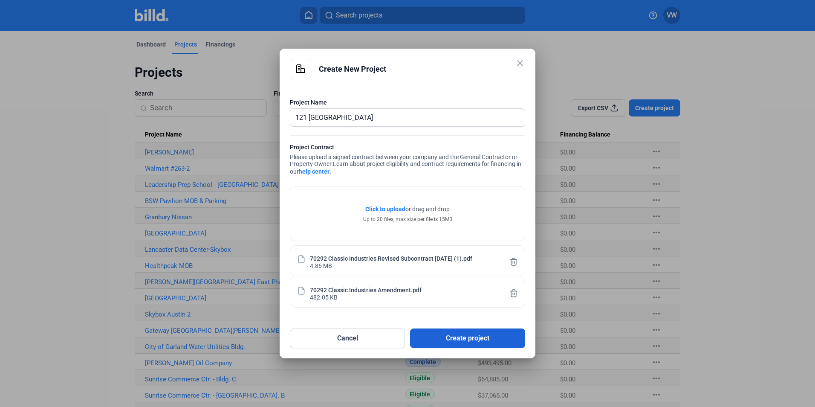
click at [447, 334] on button "Create project" at bounding box center [467, 338] width 115 height 20
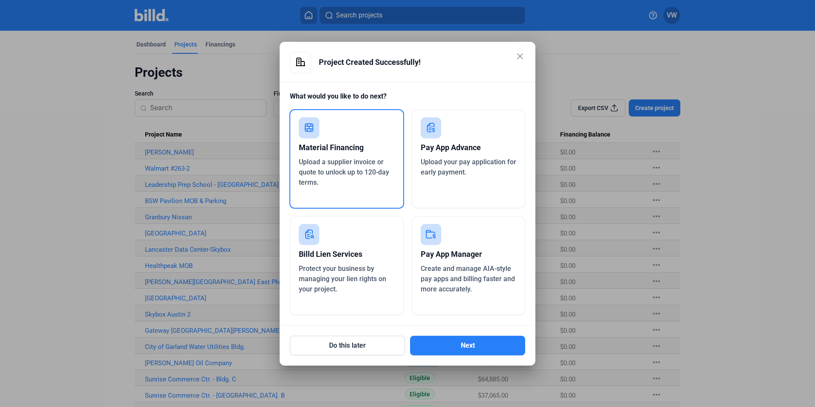
click at [310, 136] on rect at bounding box center [309, 127] width 20 height 20
click at [450, 344] on button "Next" at bounding box center [467, 346] width 115 height 20
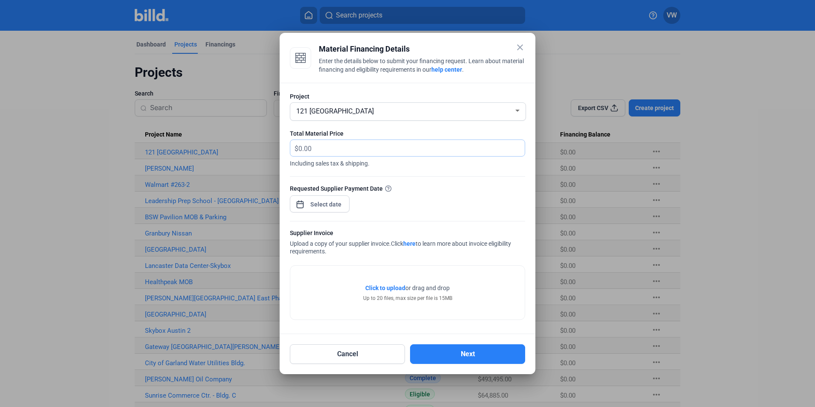
click at [321, 152] on input "text" at bounding box center [411, 148] width 226 height 17
drag, startPoint x: 321, startPoint y: 150, endPoint x: 297, endPoint y: 149, distance: 23.9
click at [297, 149] on div "$" at bounding box center [407, 148] width 234 height 17
type input "51,730.48"
click at [338, 206] on div "close Material Financing Details Enter the details below to submit your financi…" at bounding box center [407, 203] width 815 height 407
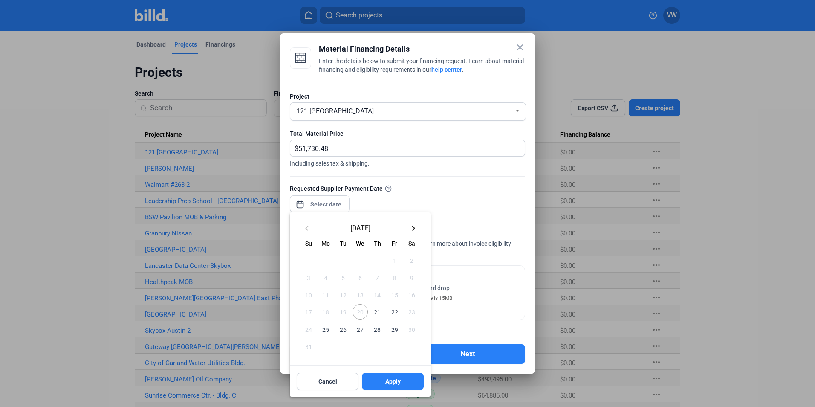
click at [378, 314] on span "21" at bounding box center [377, 311] width 15 height 15
click at [388, 384] on span "Apply" at bounding box center [392, 381] width 15 height 9
type input "[DATE]"
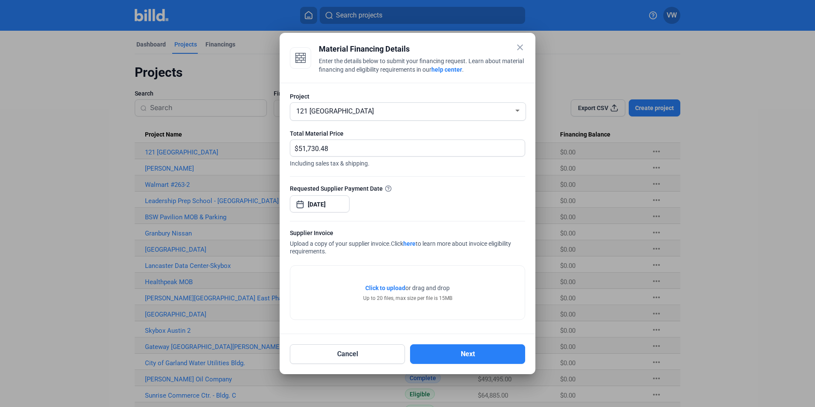
click at [391, 289] on span "Click to upload" at bounding box center [385, 287] width 40 height 7
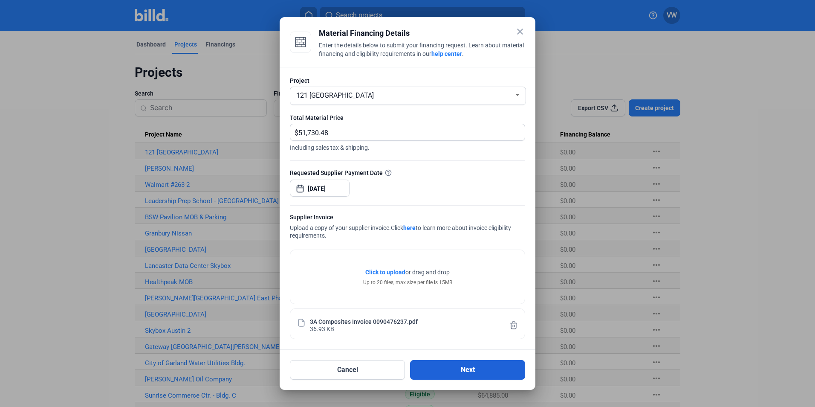
click at [450, 371] on button "Next" at bounding box center [467, 370] width 115 height 20
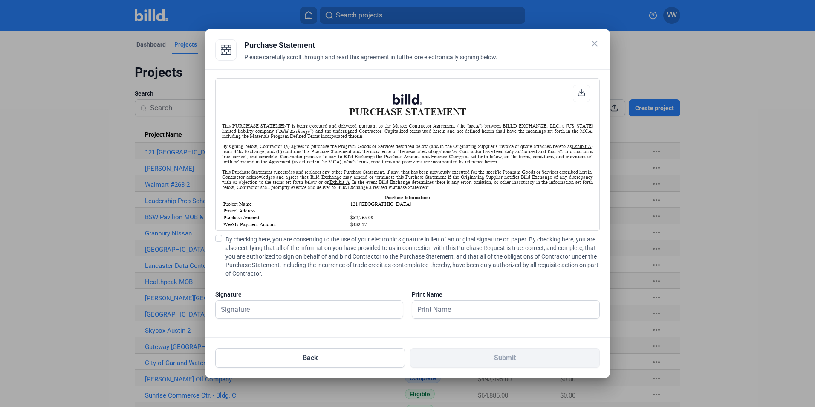
scroll to position [0, 0]
click at [214, 240] on div "PURCHASE STATEMENT This PURCHASE STATEMENT is being executed and delivered purs…" at bounding box center [407, 203] width 405 height 269
click at [221, 240] on span at bounding box center [218, 238] width 7 height 7
click at [0, 0] on input "By checking here, you are consenting to the use of your electronic signature in…" at bounding box center [0, 0] width 0 height 0
click at [265, 310] on input "text" at bounding box center [305, 309] width 178 height 17
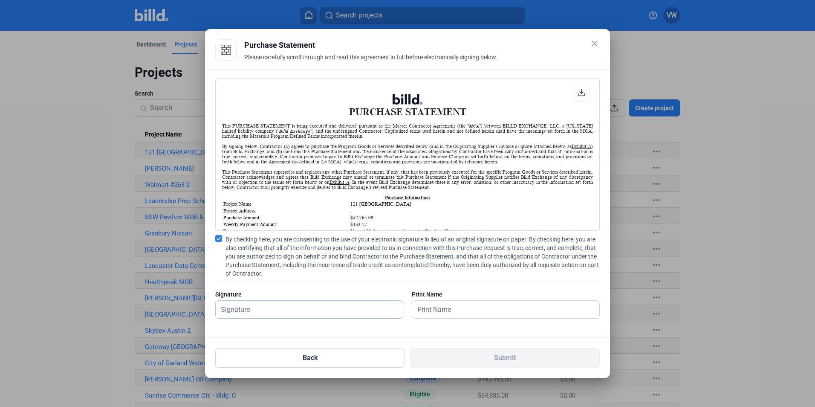
type input "[PERSON_NAME]"
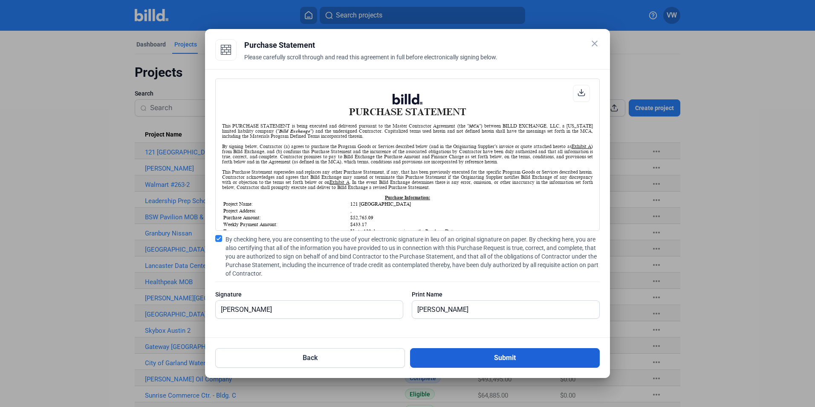
click at [440, 358] on button "Submit" at bounding box center [505, 358] width 190 height 20
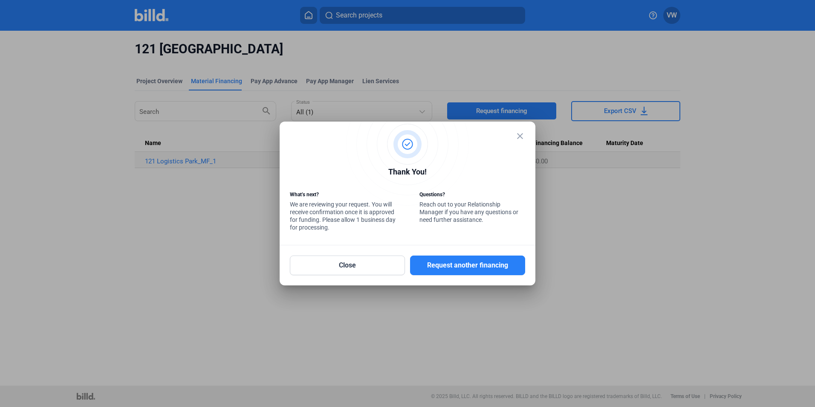
click at [520, 139] on mat-icon "close" at bounding box center [520, 136] width 10 height 10
